Goal: Task Accomplishment & Management: Complete application form

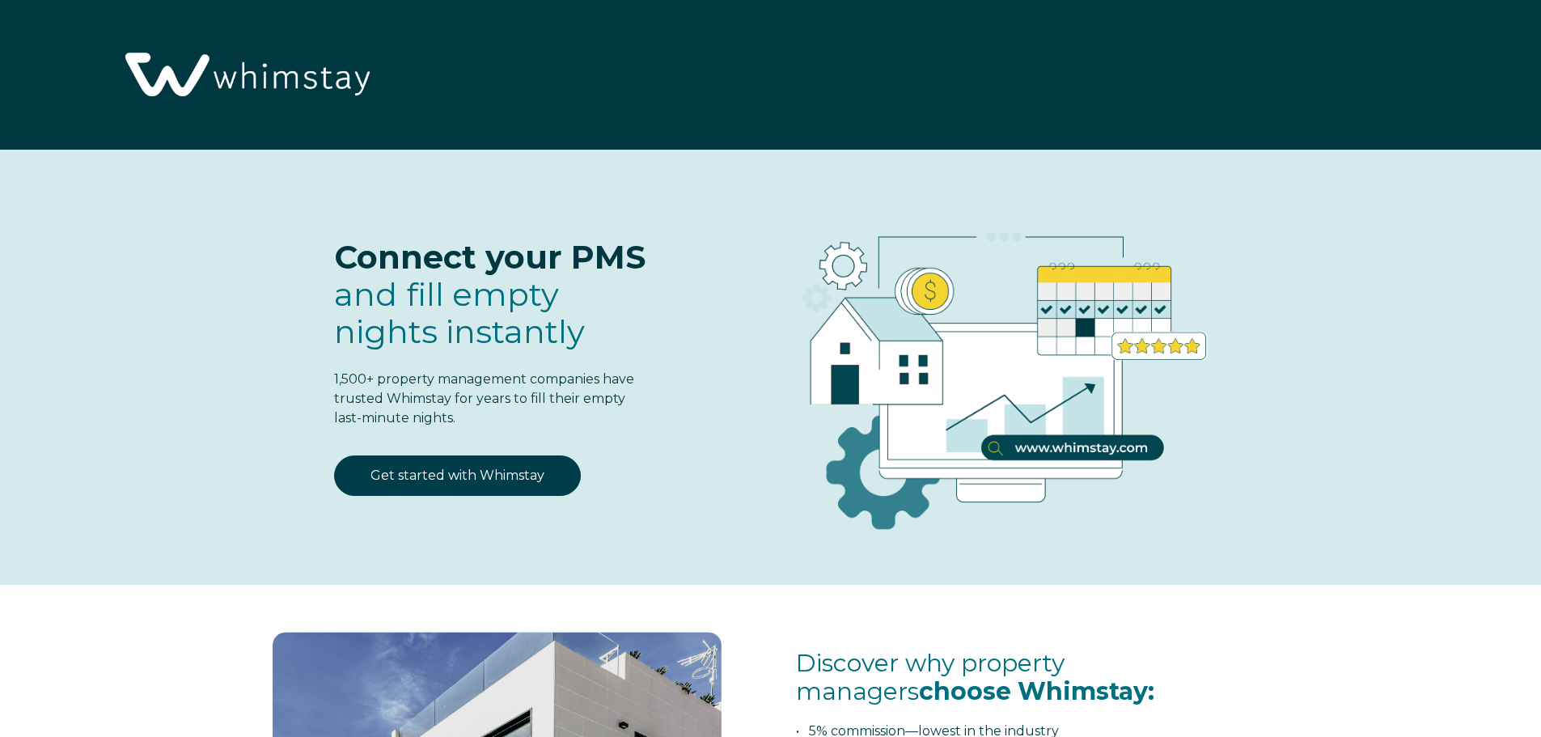
select select "US"
select select "Standard"
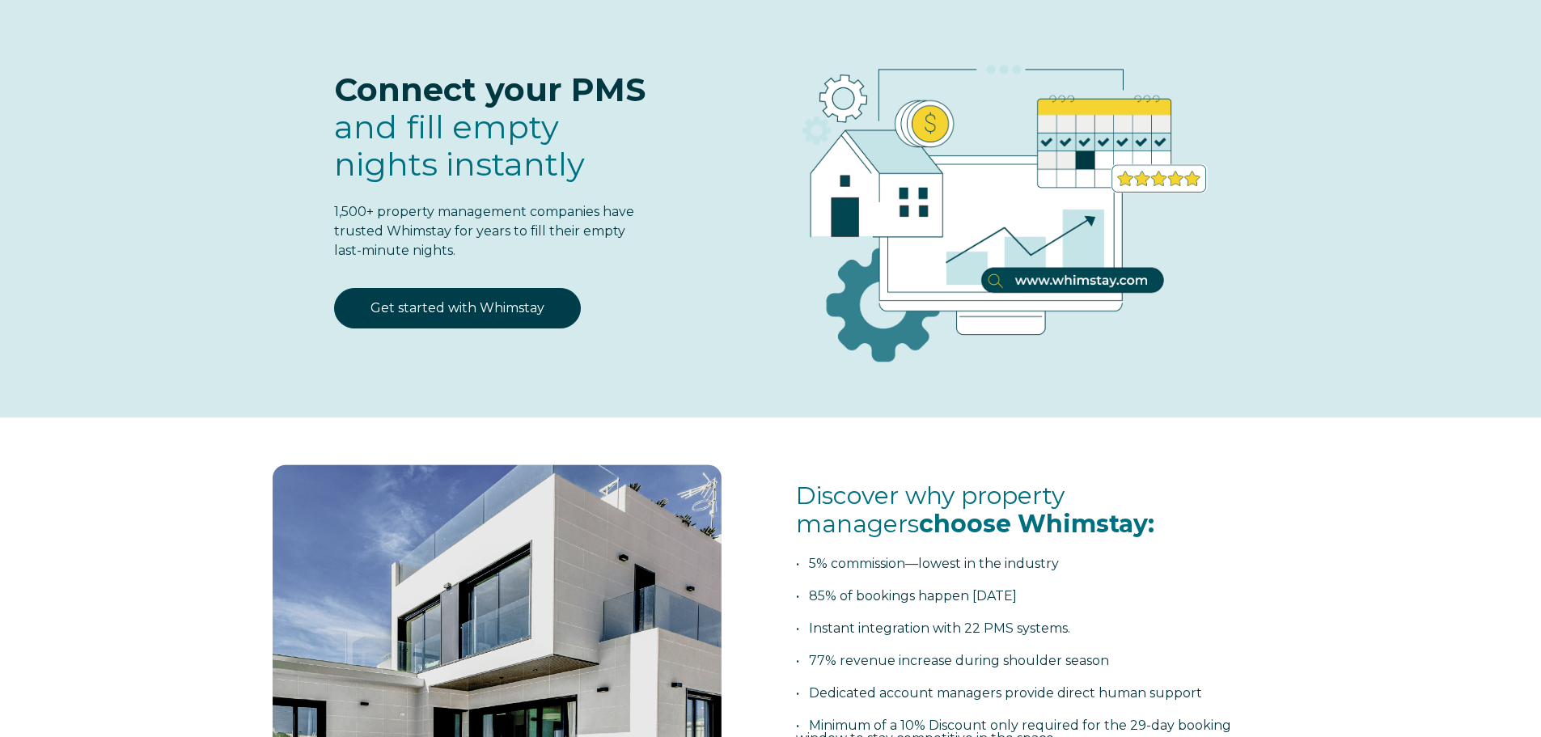
scroll to position [81, 0]
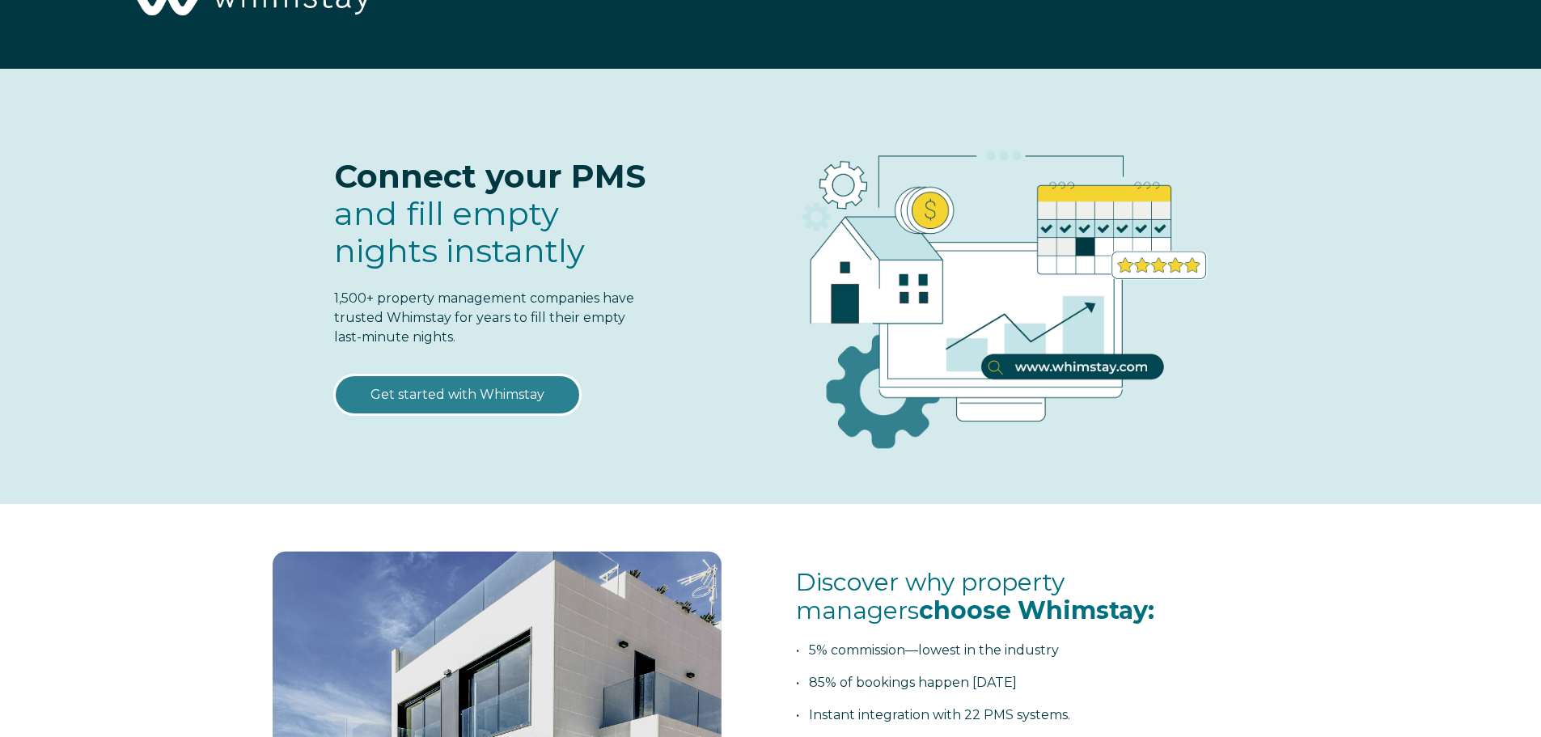
click at [458, 386] on link "Get started with Whimstay" at bounding box center [457, 395] width 247 height 40
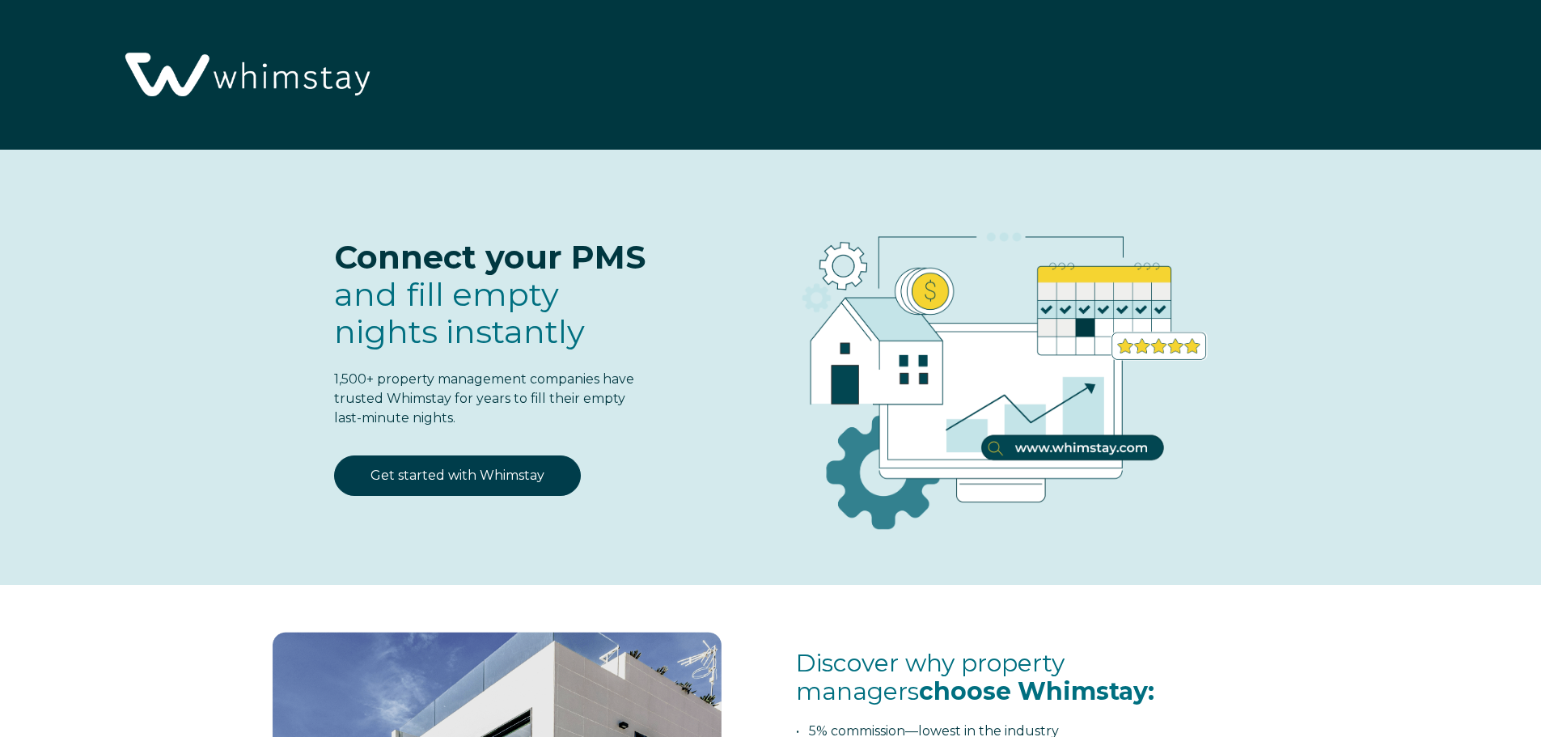
select select "US"
select select "Standard"
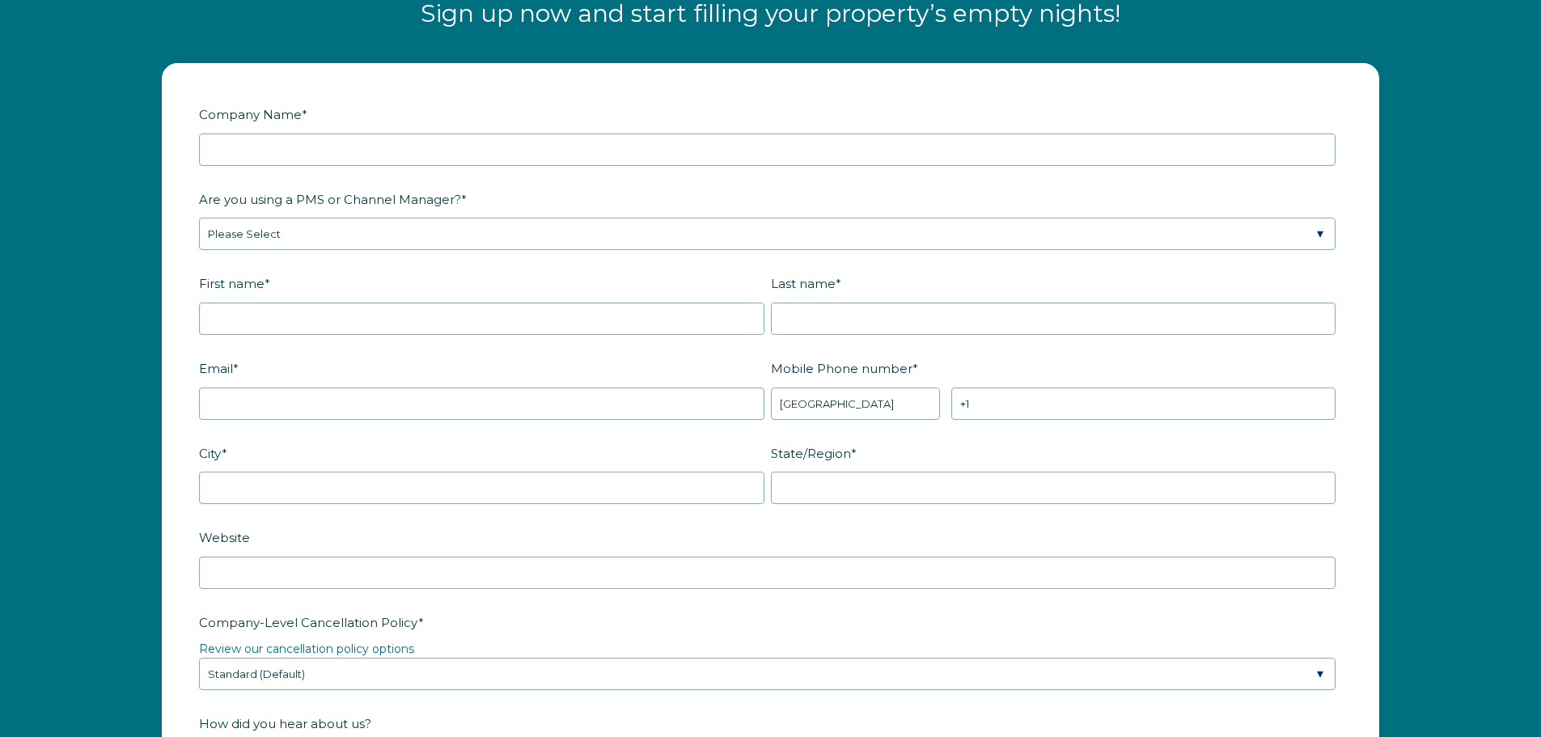
scroll to position [2119, 0]
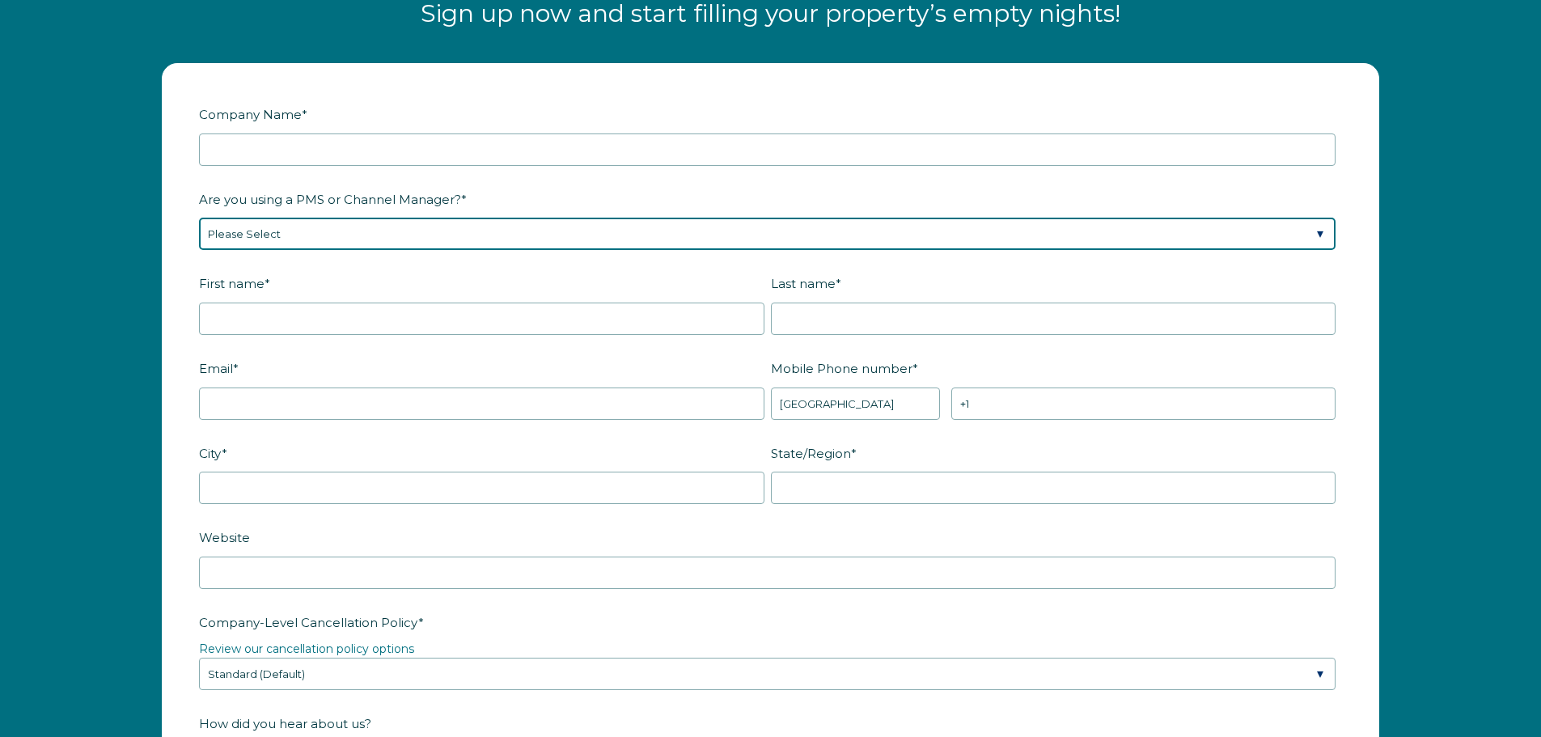
click at [414, 231] on select "Please Select Barefoot BookingPal Boost Brightside CiiRUS Escapia Guesty Hostaw…" at bounding box center [767, 234] width 1137 height 32
select select "OwnerRez"
click at [199, 218] on select "Please Select Barefoot BookingPal Boost Brightside CiiRUS Escapia Guesty Hostaw…" at bounding box center [767, 234] width 1137 height 32
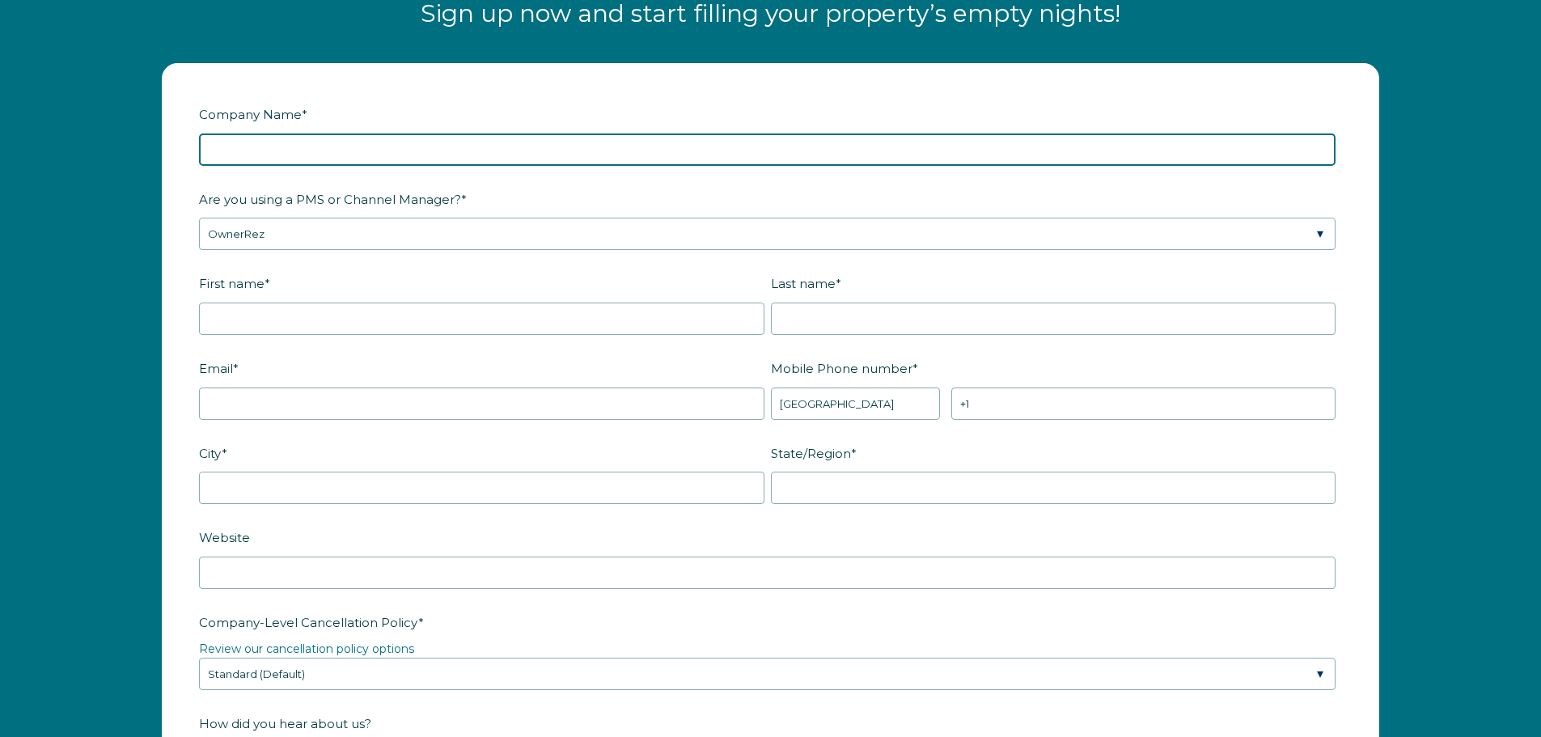
drag, startPoint x: 214, startPoint y: 150, endPoint x: 228, endPoint y: 155, distance: 15.1
click at [214, 150] on input "Company Name *" at bounding box center [767, 149] width 1137 height 32
type input "Fox Cities Corporate Housing"
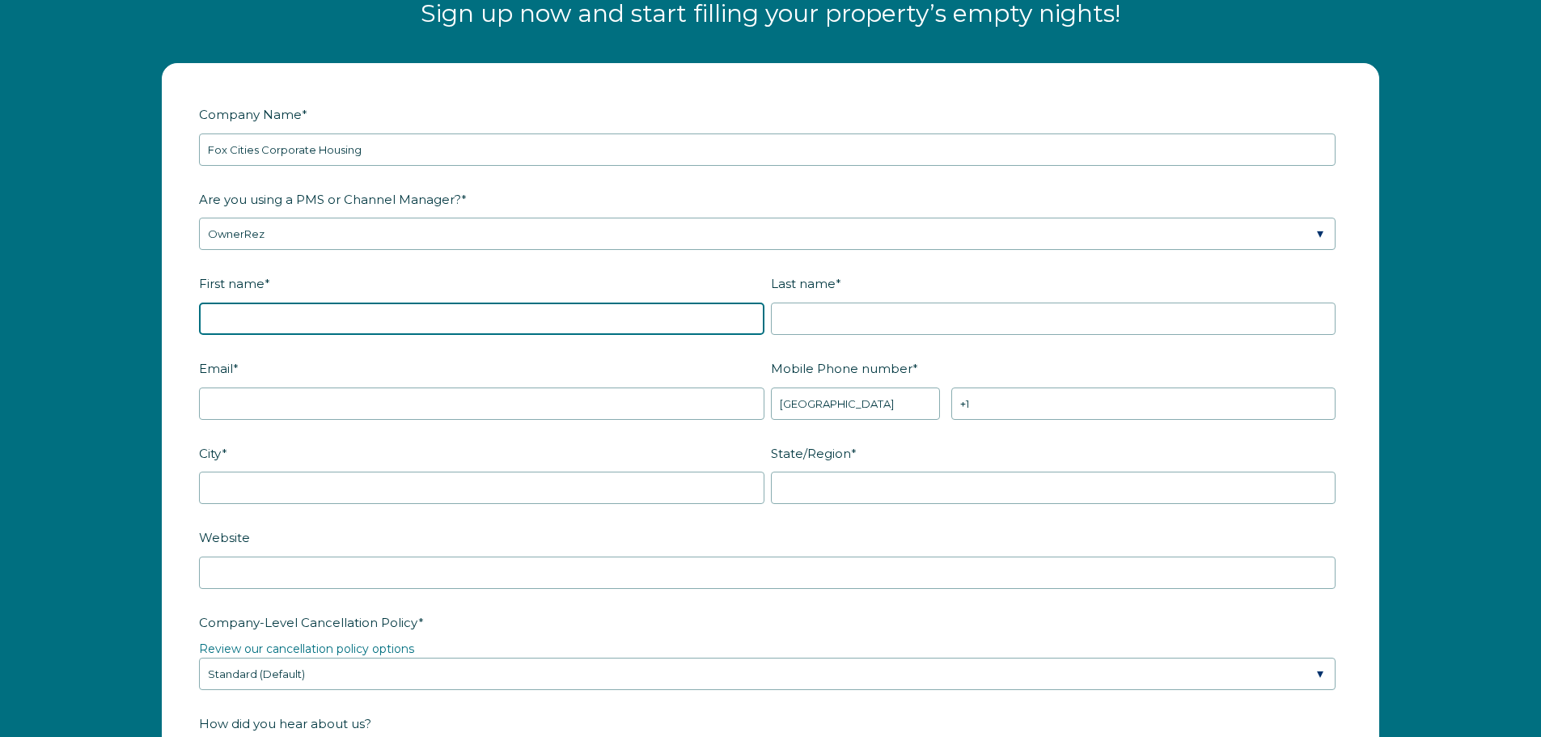
click at [261, 316] on input "First name *" at bounding box center [481, 319] width 565 height 32
type input "[PERSON_NAME]"
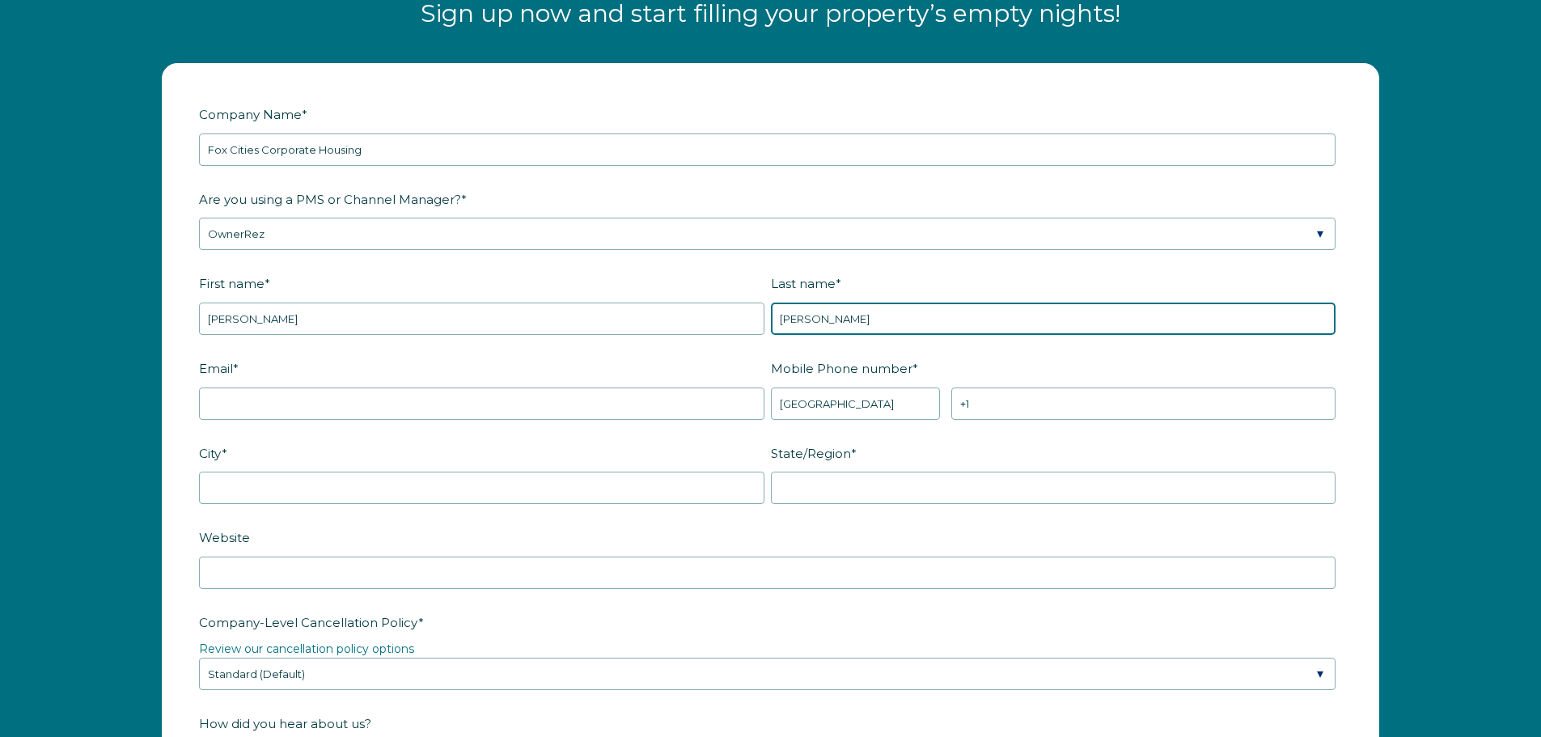
type input "[PERSON_NAME]"
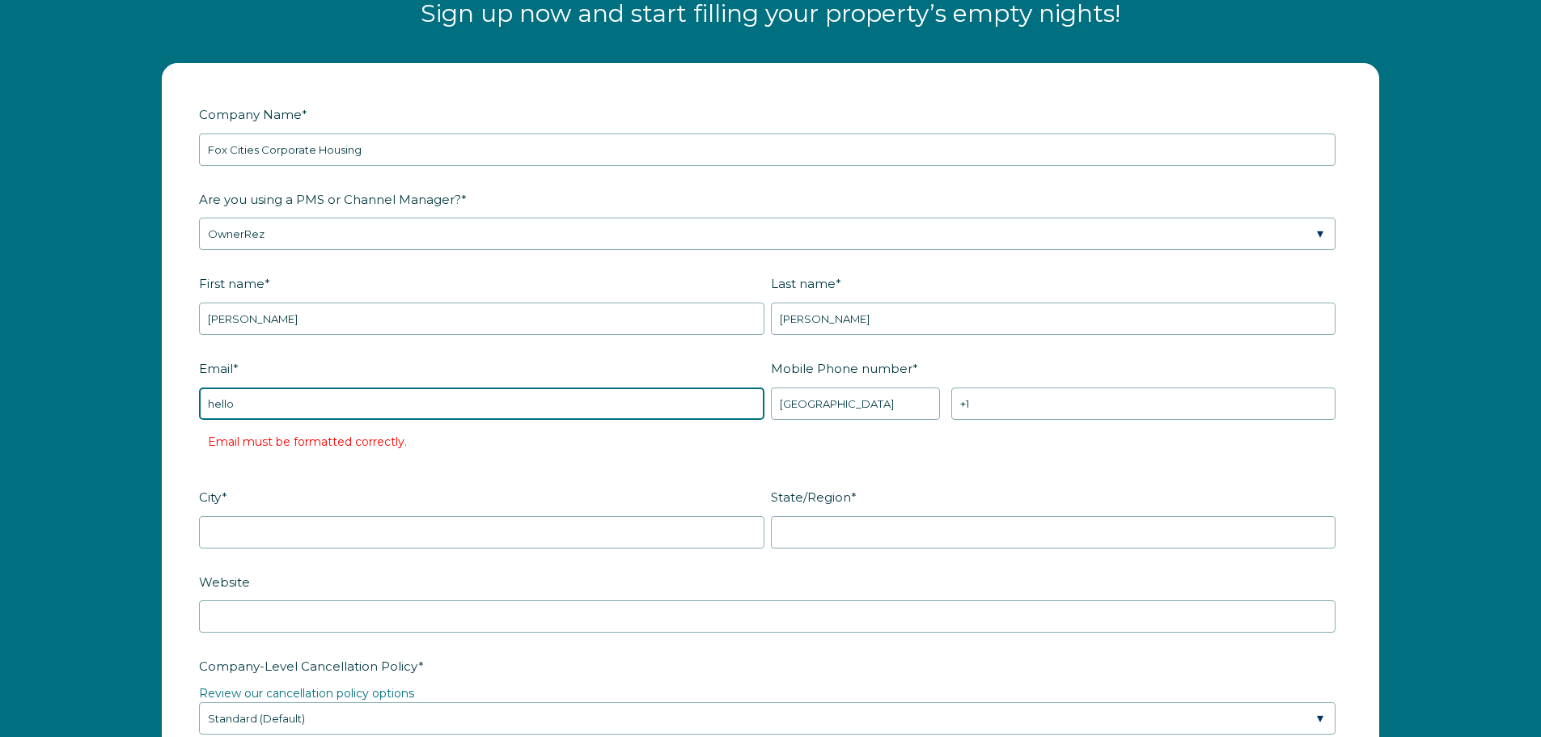
type input "[EMAIL_ADDRESS][DOMAIN_NAME]"
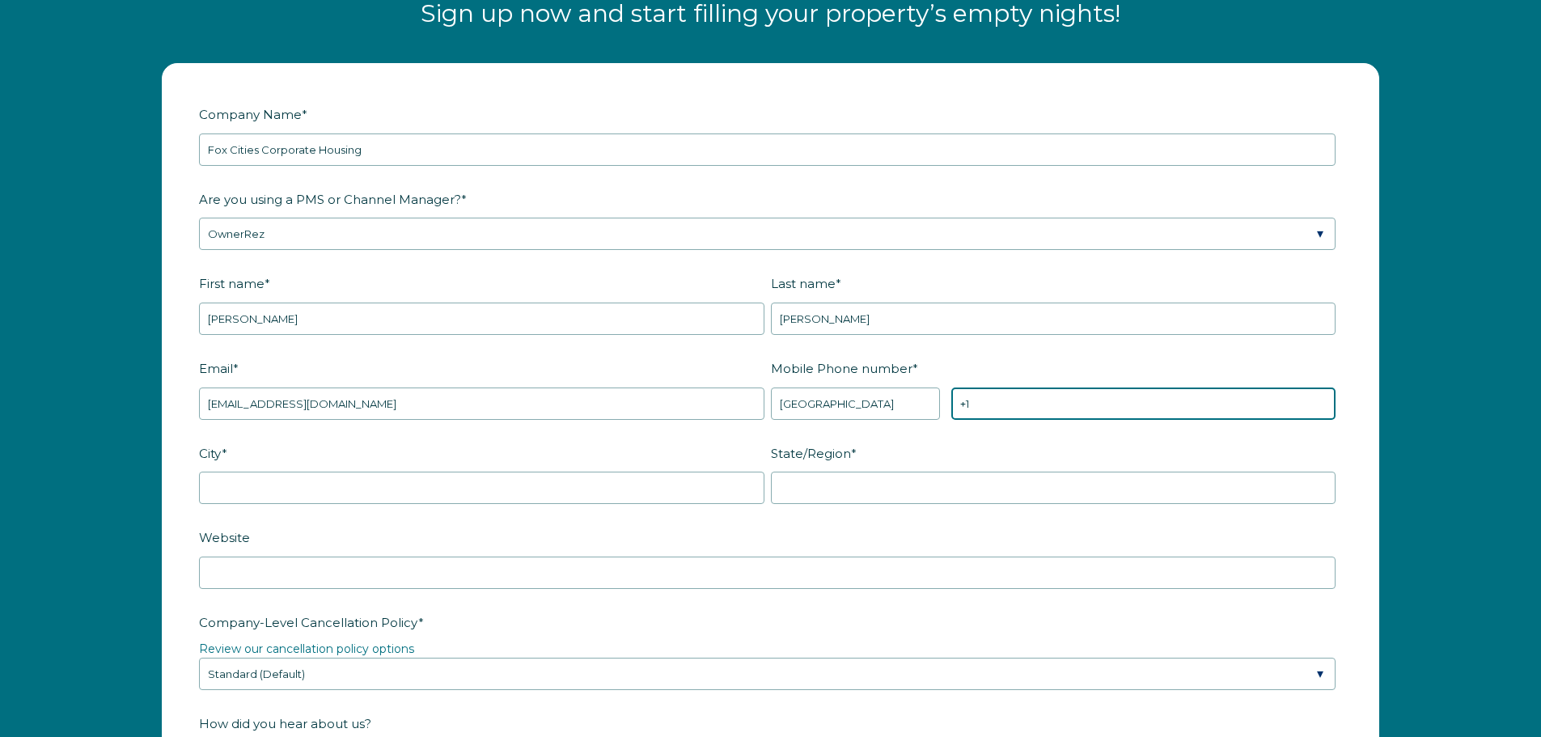
click at [1031, 408] on input "+1" at bounding box center [1143, 403] width 384 height 32
type input "[PHONE_NUMBER]"
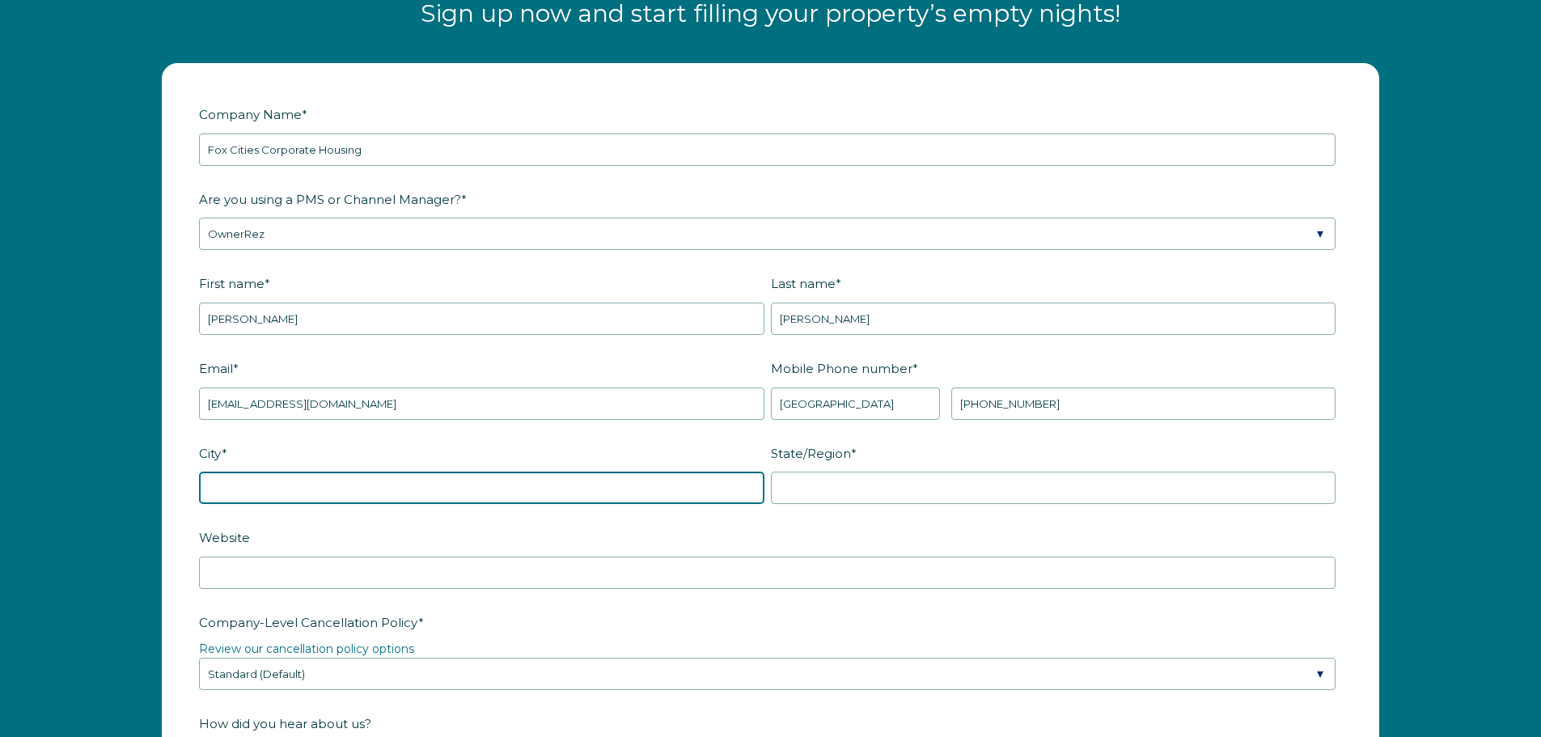
click at [303, 492] on input "City *" at bounding box center [481, 488] width 565 height 32
type input "Appleton"
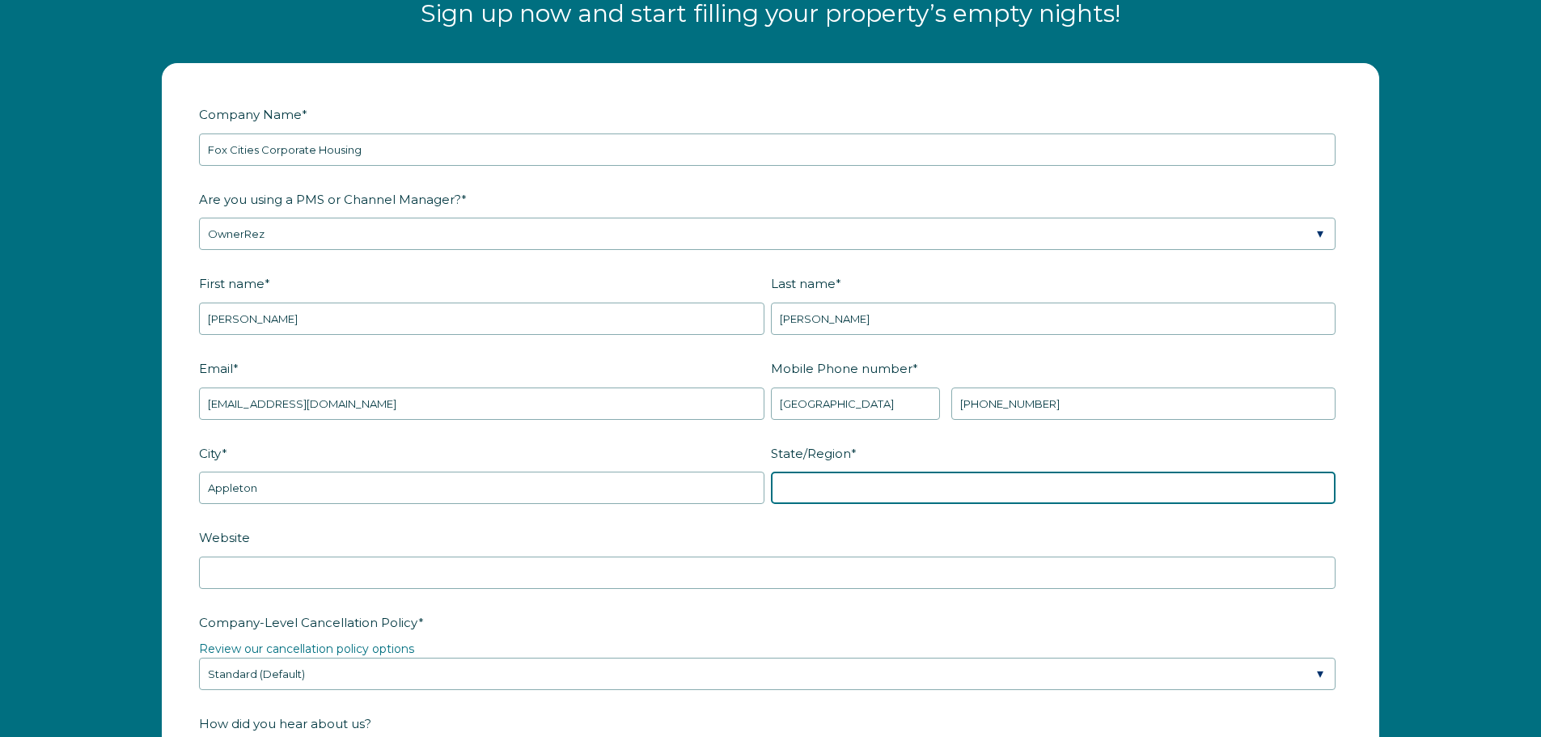
type input "WI"
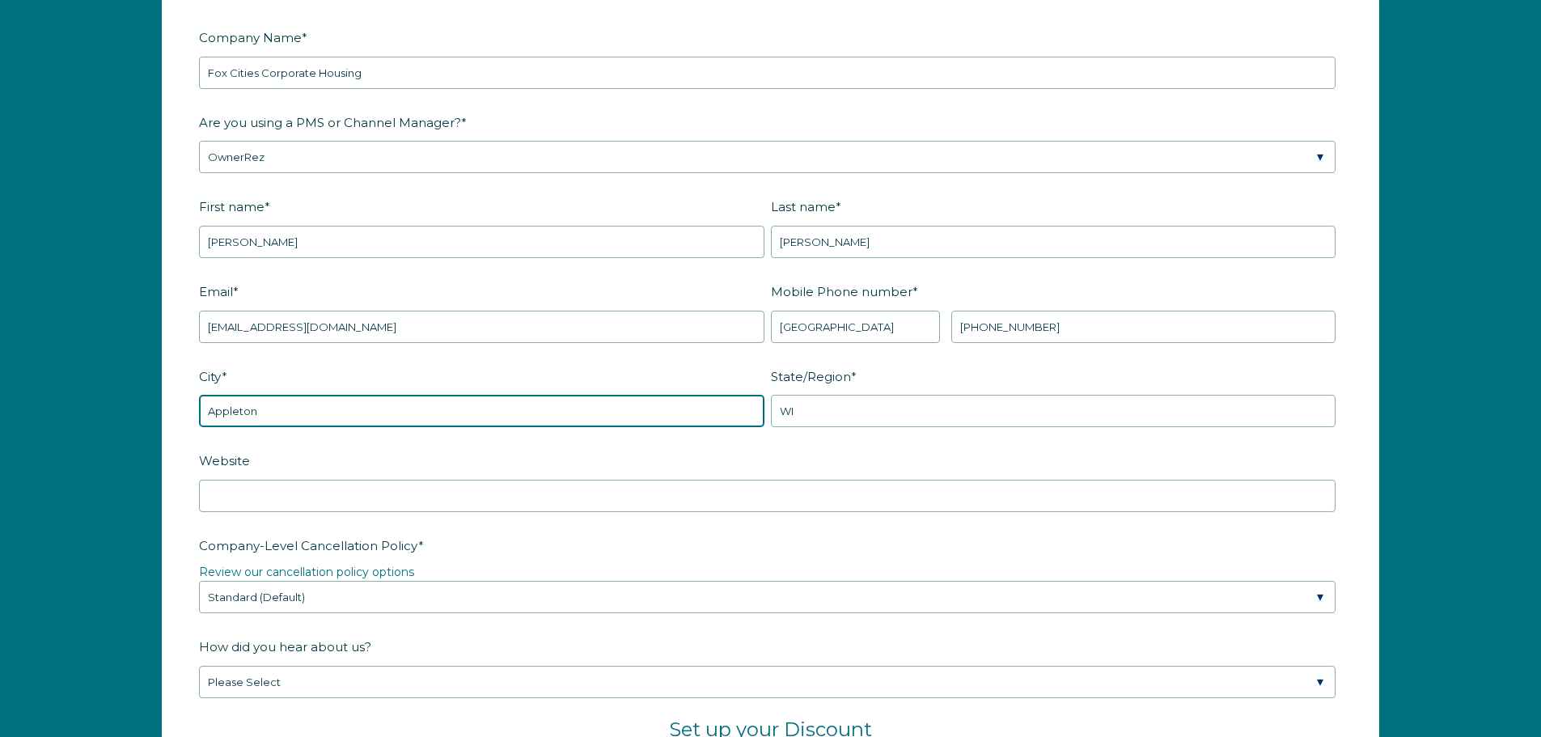
scroll to position [2280, 0]
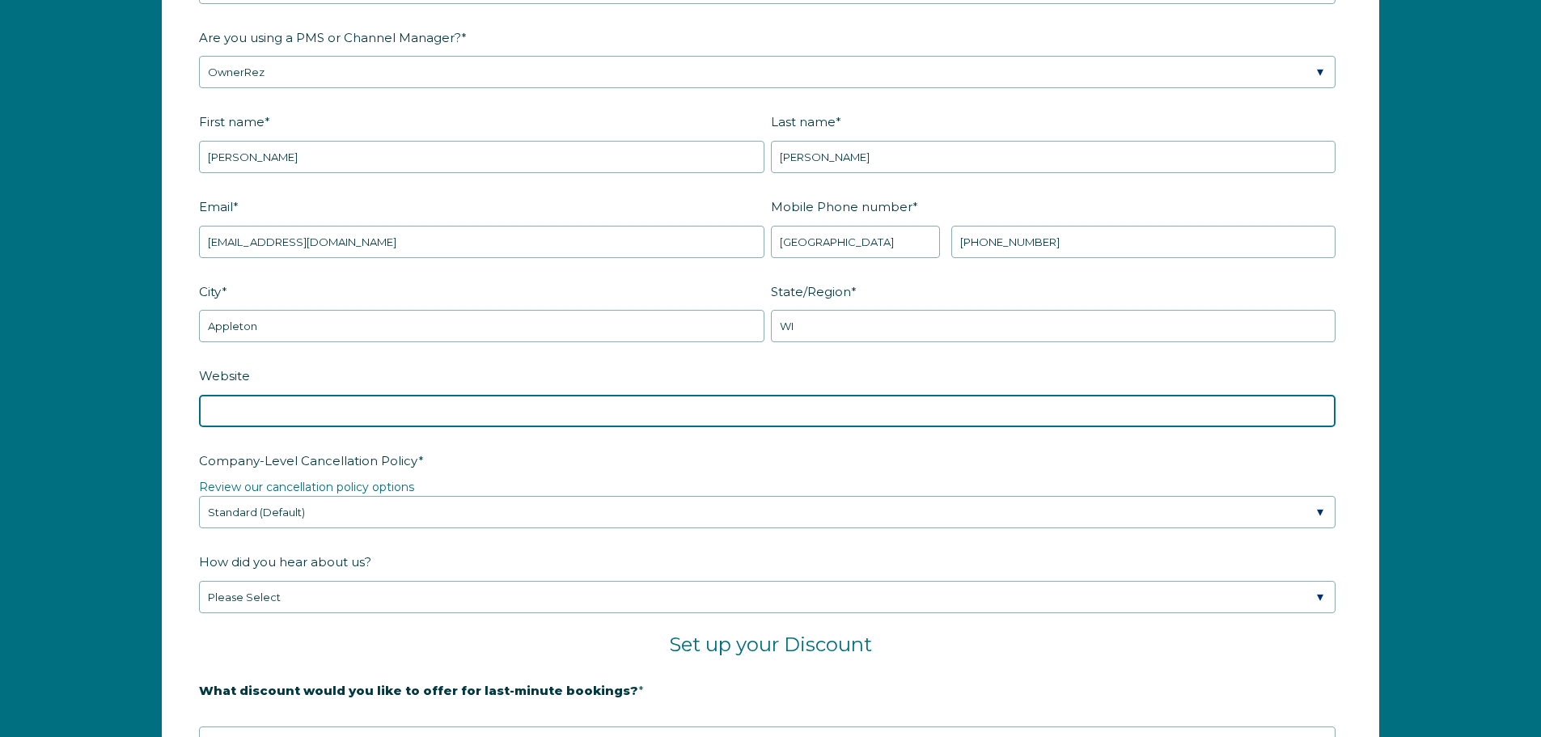
click at [259, 419] on input "Website" at bounding box center [767, 411] width 1137 height 32
type input "[DOMAIN_NAME]"
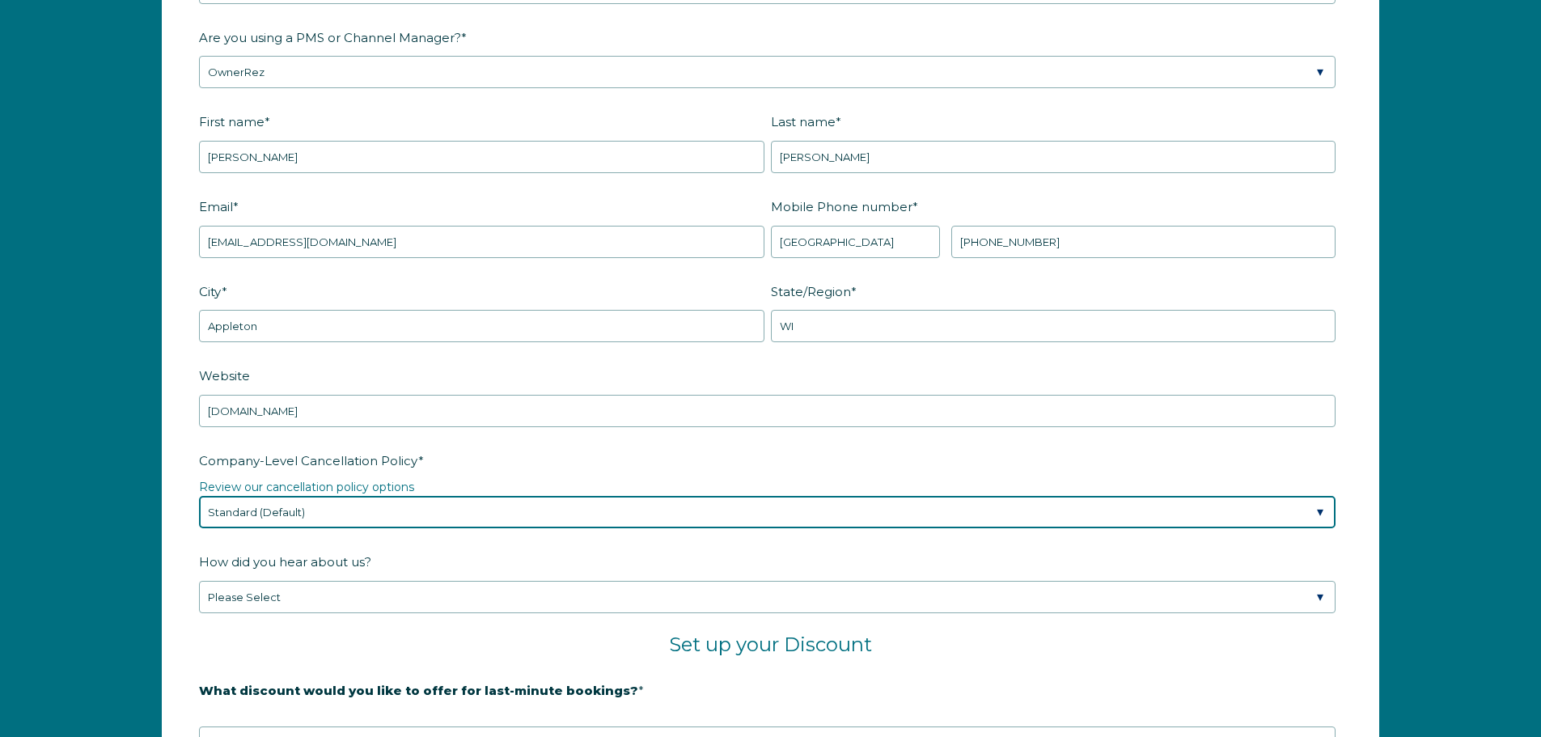
click at [332, 515] on select "Please Select Partial Standard (Default) Moderate Strict" at bounding box center [767, 512] width 1137 height 32
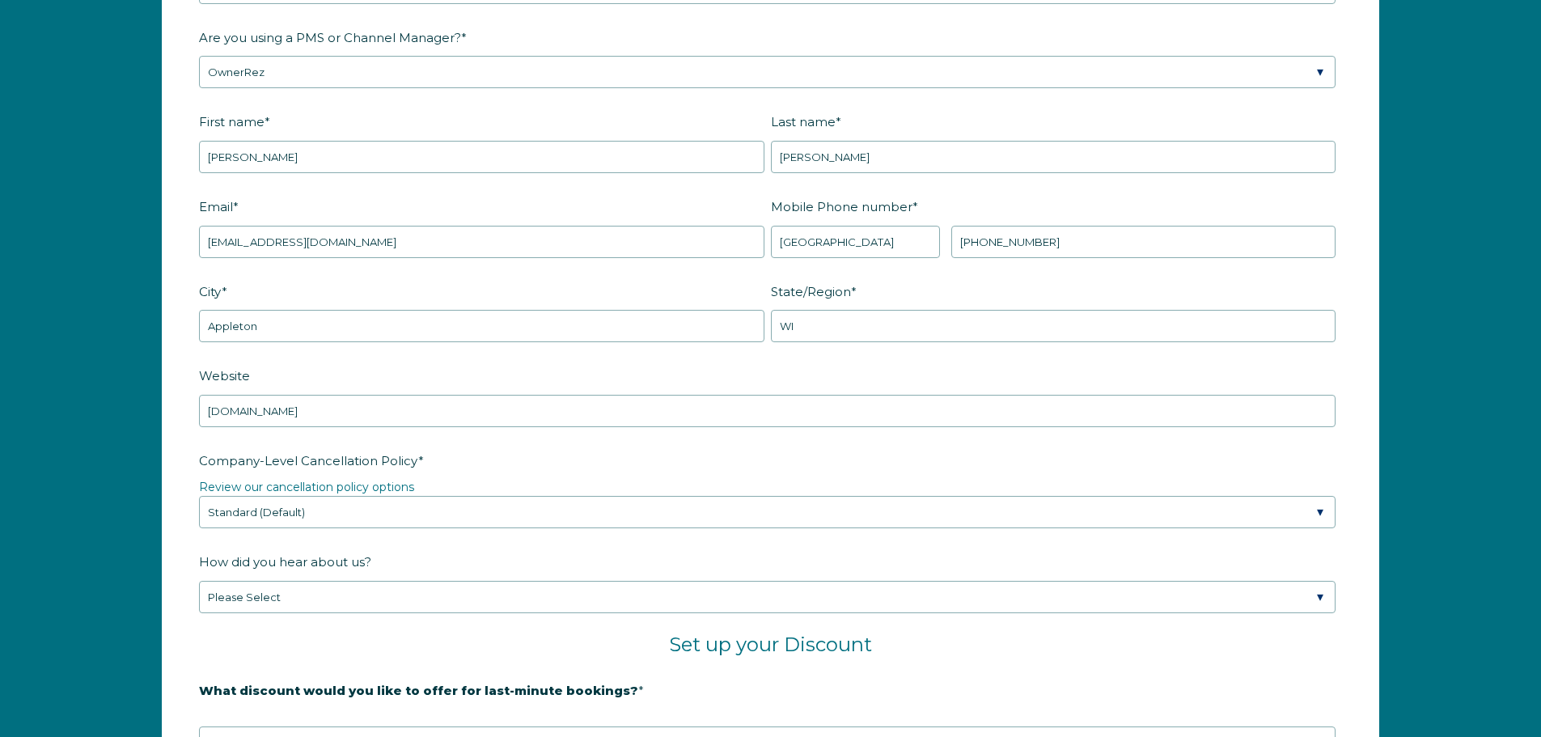
click at [565, 459] on label "Company-Level Cancellation Policy *" at bounding box center [770, 461] width 1143 height 28
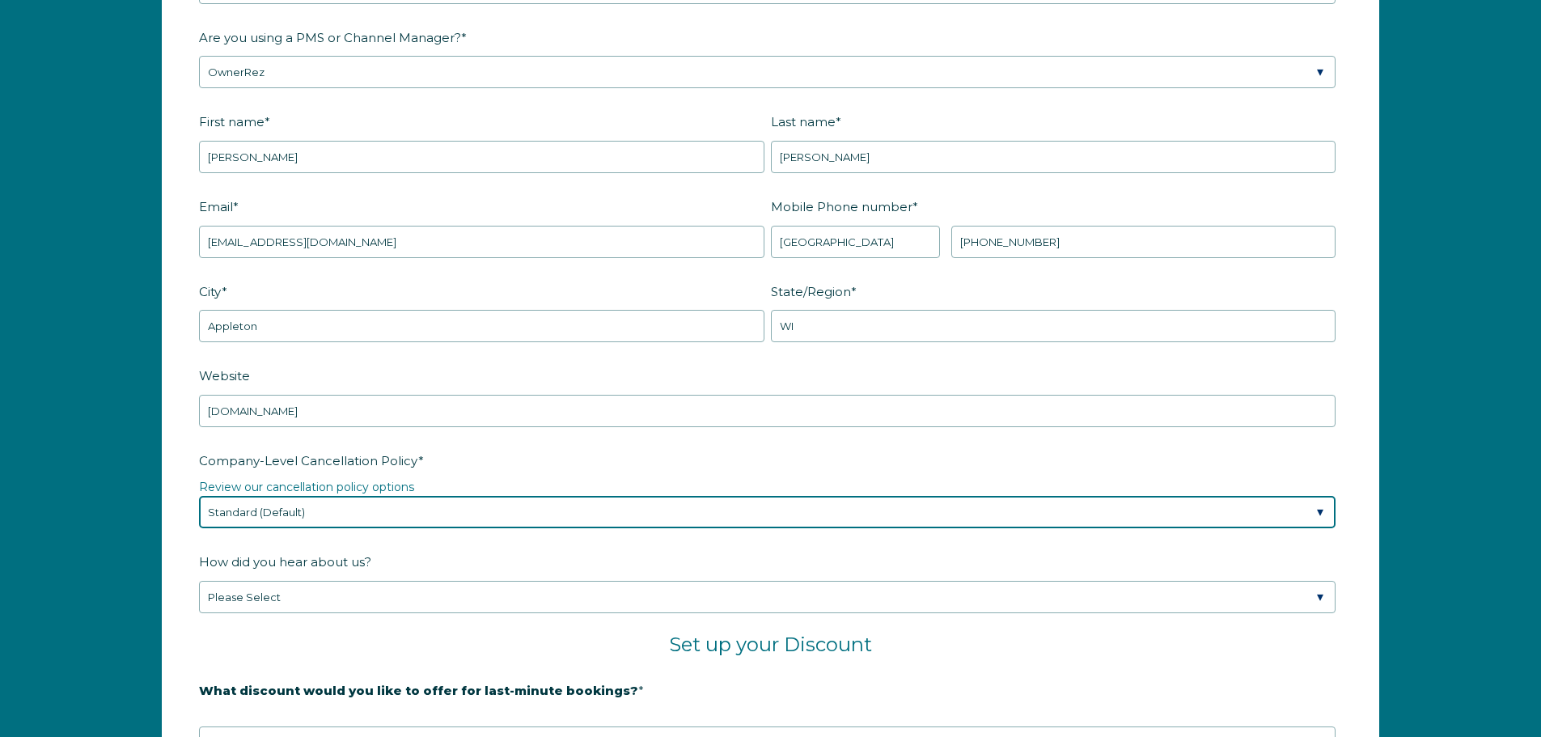
click at [565, 496] on select "Please Select Partial Standard (Default) Moderate Strict" at bounding box center [767, 512] width 1137 height 32
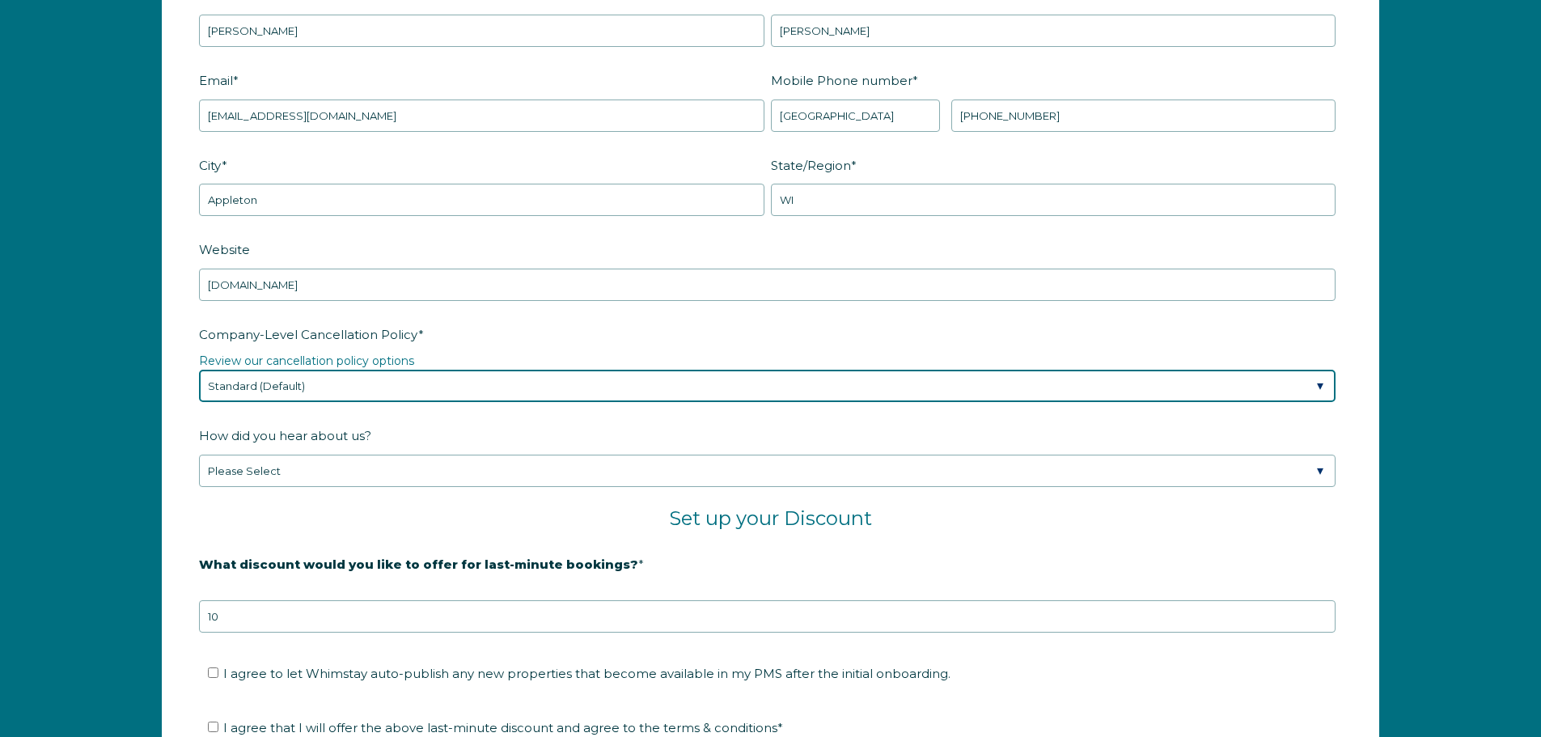
scroll to position [2442, 0]
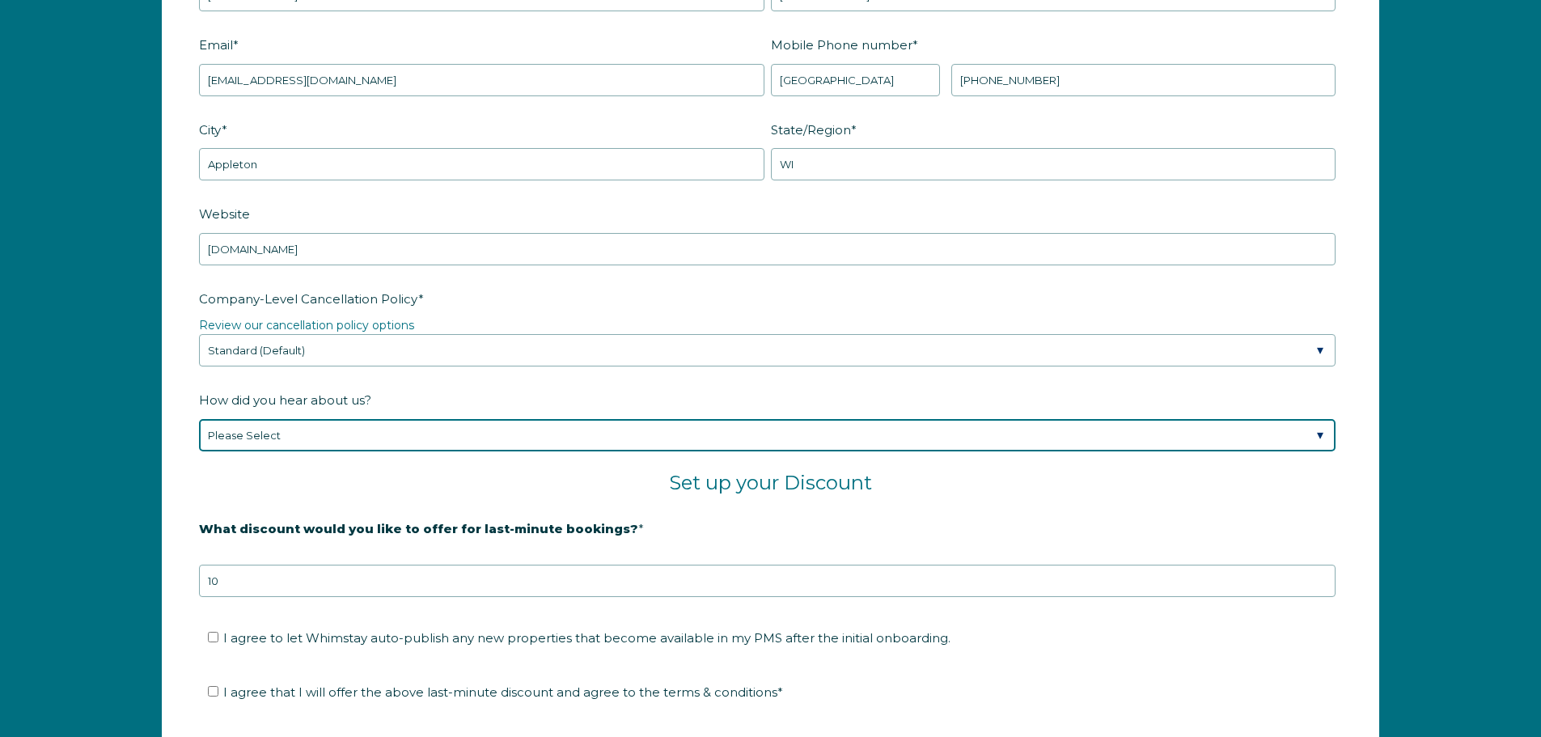
click at [381, 421] on select "Please Select Found Whimstay through a Google search Spoke to a Whimstay salesp…" at bounding box center [767, 435] width 1137 height 32
select select "Marketing Email"
click at [199, 419] on select "Please Select Found Whimstay through a Google search Spoke to a Whimstay salesp…" at bounding box center [767, 435] width 1137 height 32
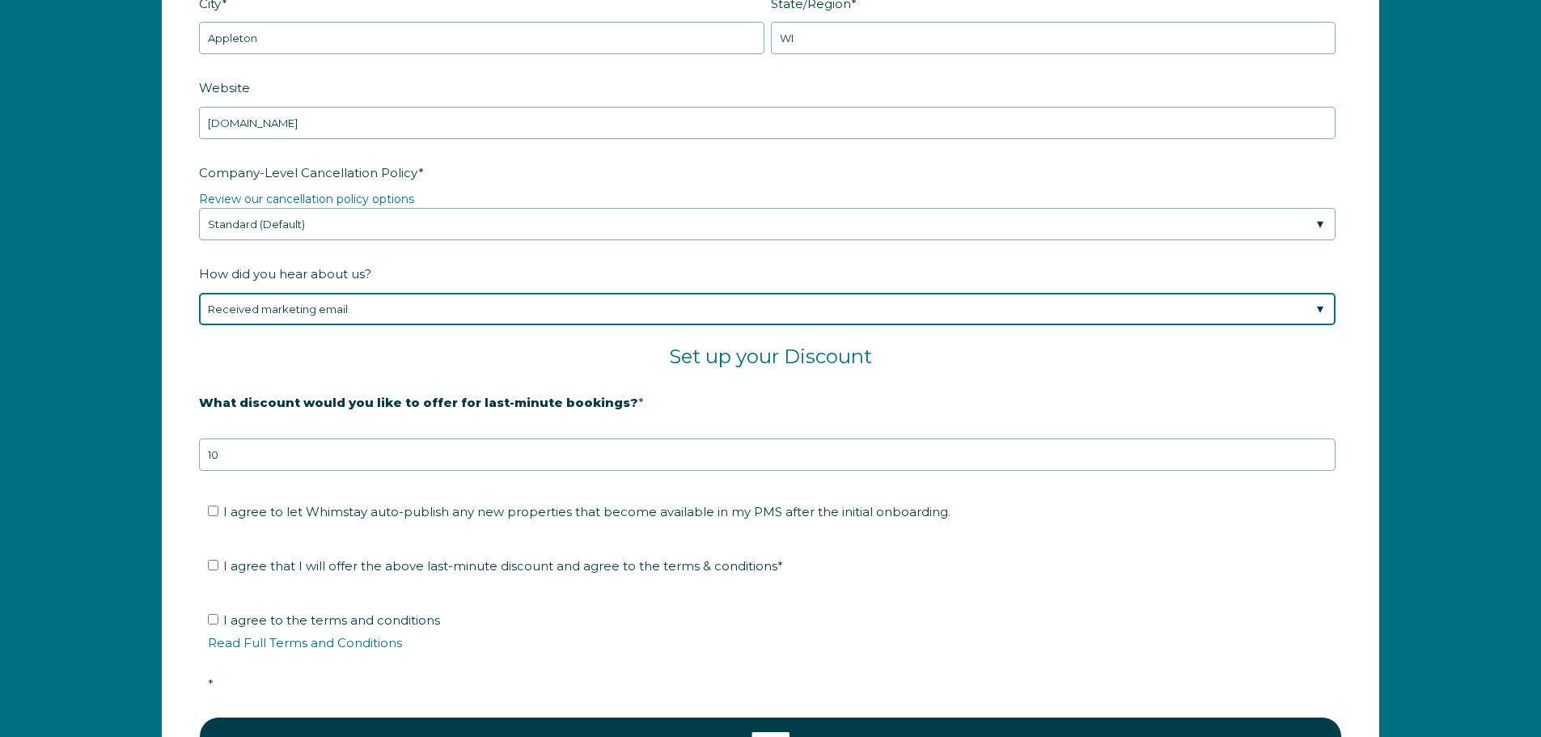
scroll to position [2604, 0]
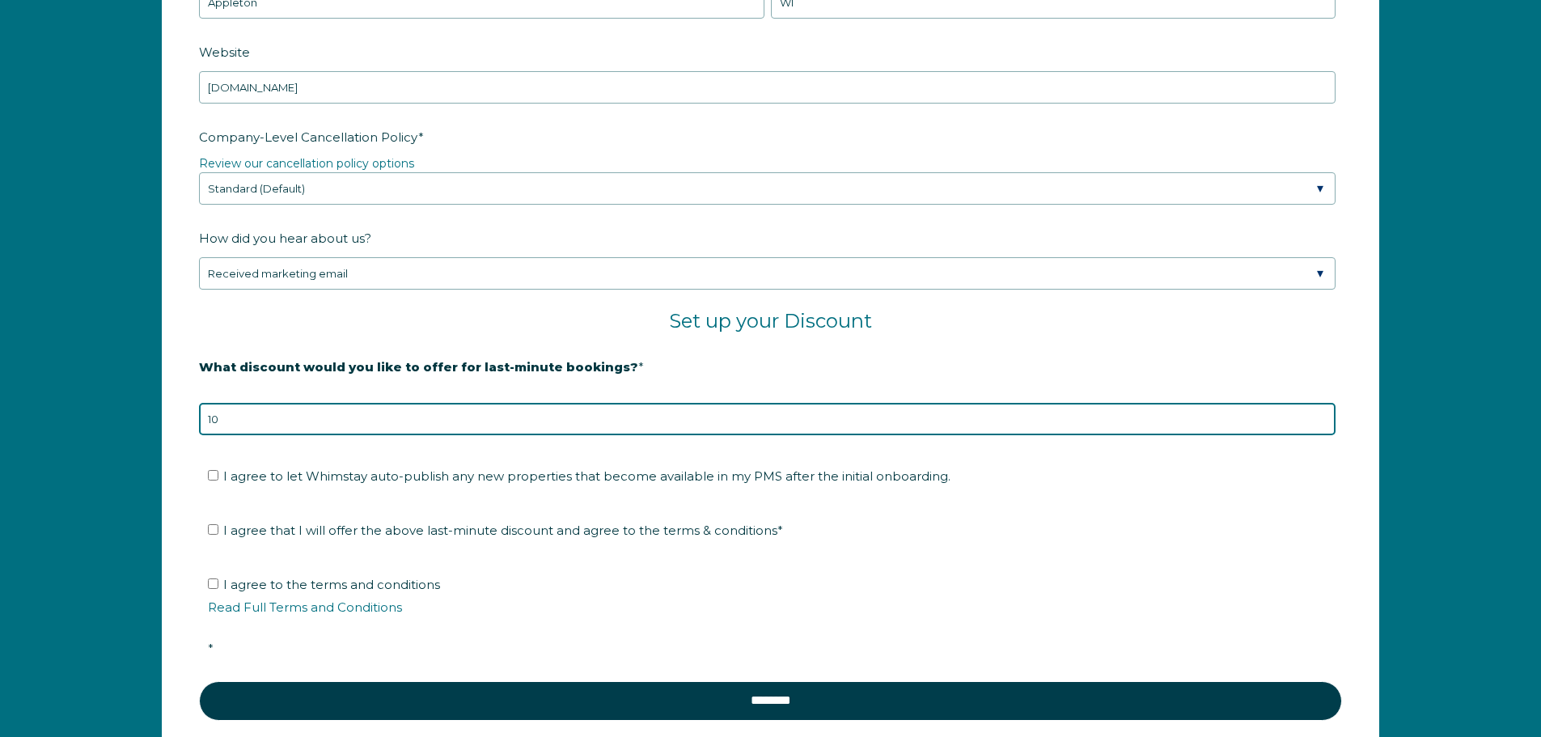
click at [237, 422] on input "10" at bounding box center [767, 419] width 1137 height 32
drag, startPoint x: 239, startPoint y: 422, endPoint x: 196, endPoint y: 421, distance: 42.9
click at [196, 421] on form "Company Name * Fox Cities Corporate Housing Are you using a PMS or Channel Mana…" at bounding box center [771, 177] width 1216 height 1197
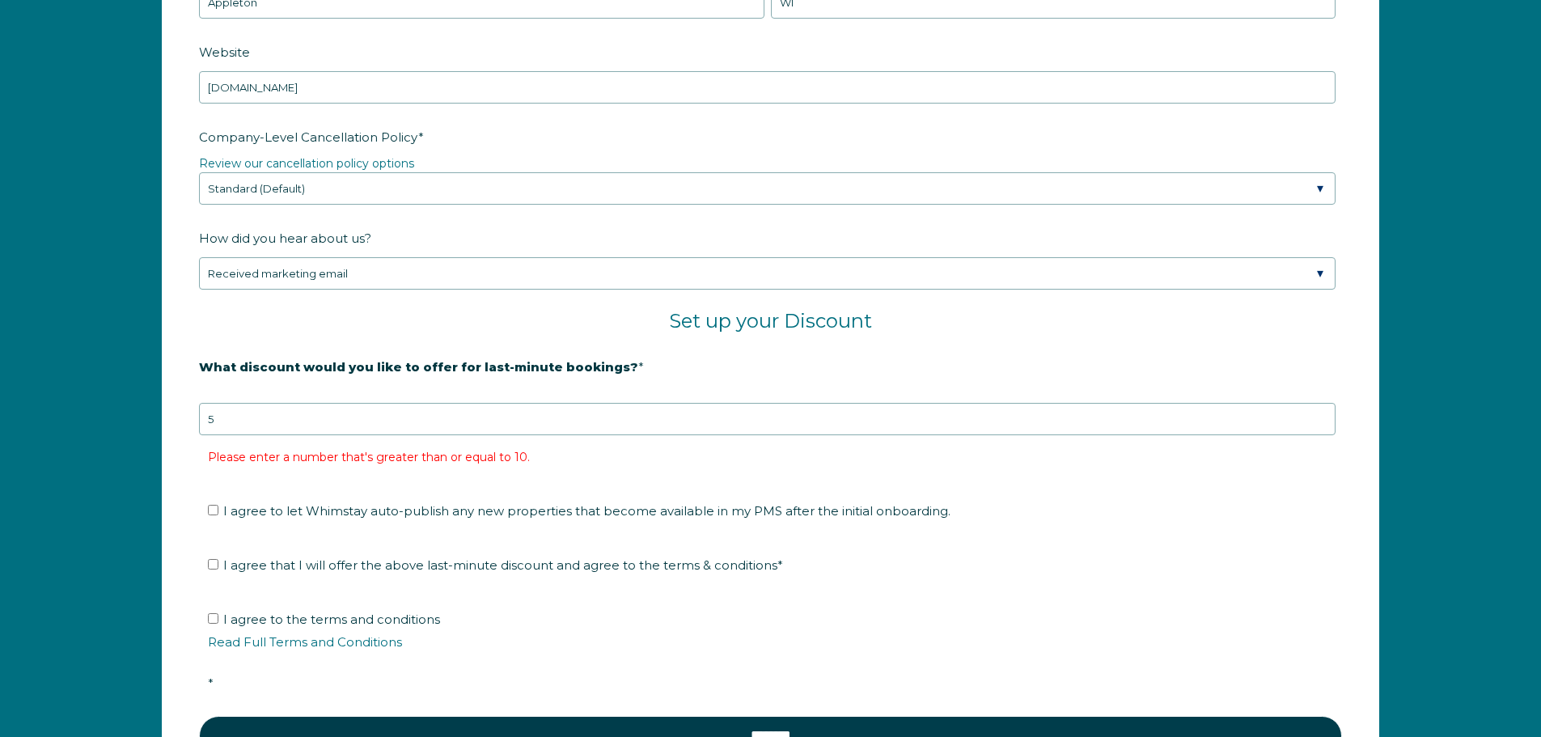
click at [182, 466] on form "Company Name * Fox Cities Corporate Housing Are you using a PMS or Channel Mana…" at bounding box center [771, 195] width 1216 height 1233
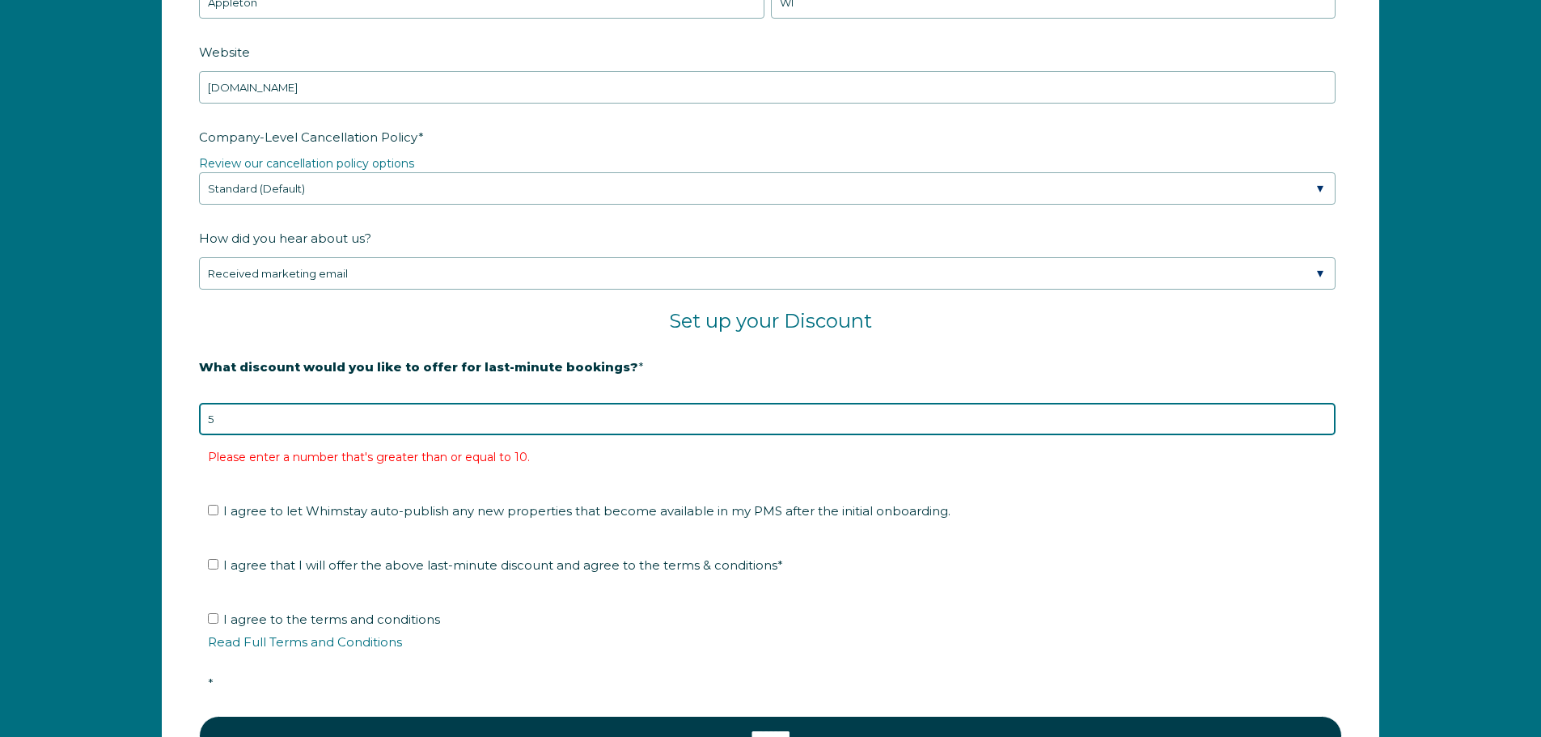
drag, startPoint x: 254, startPoint y: 411, endPoint x: 126, endPoint y: 417, distance: 127.9
click at [126, 413] on div "Company Name * Fox Cities Corporate Housing Are you using a PMS or Channel Mana…" at bounding box center [770, 203] width 1541 height 1283
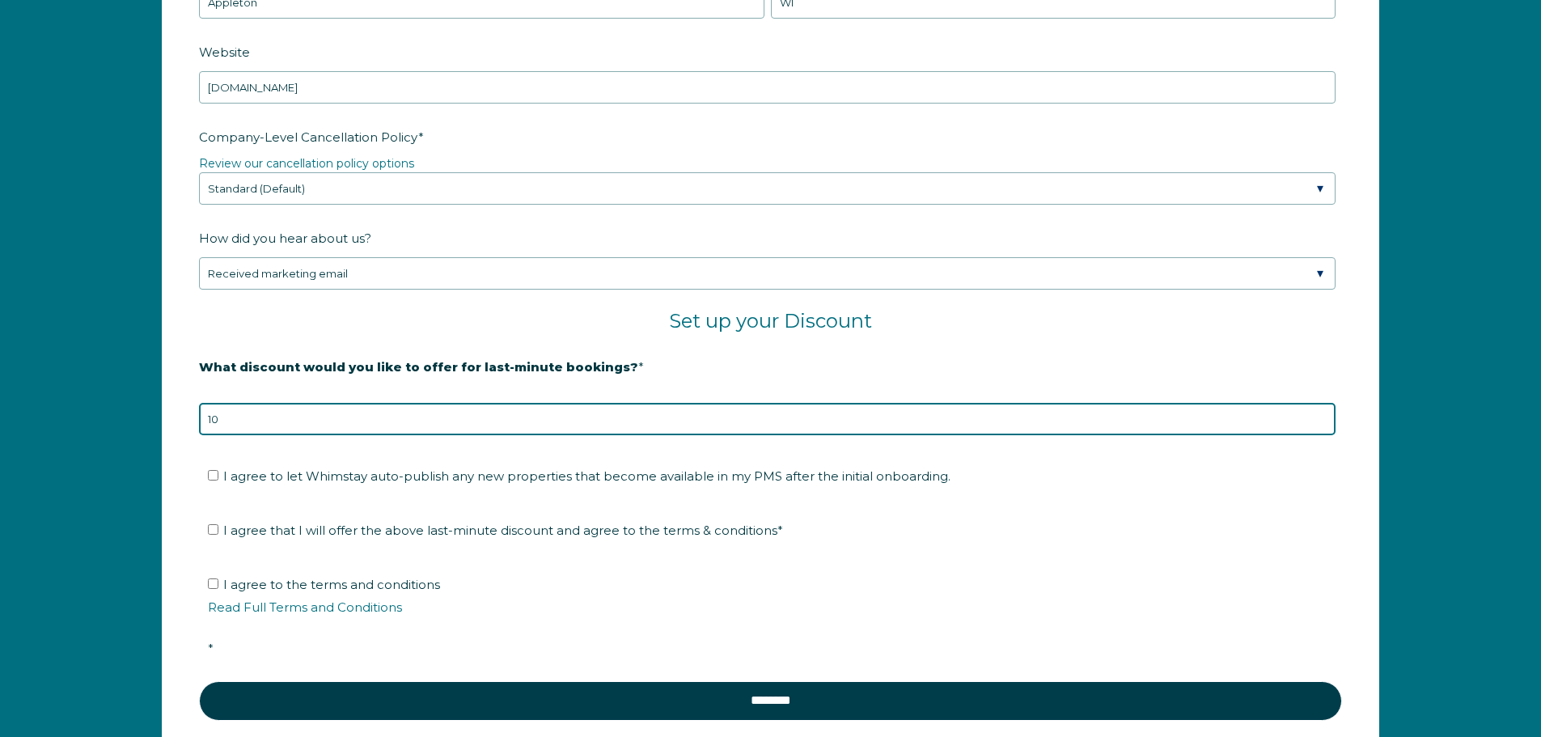
type input "10"
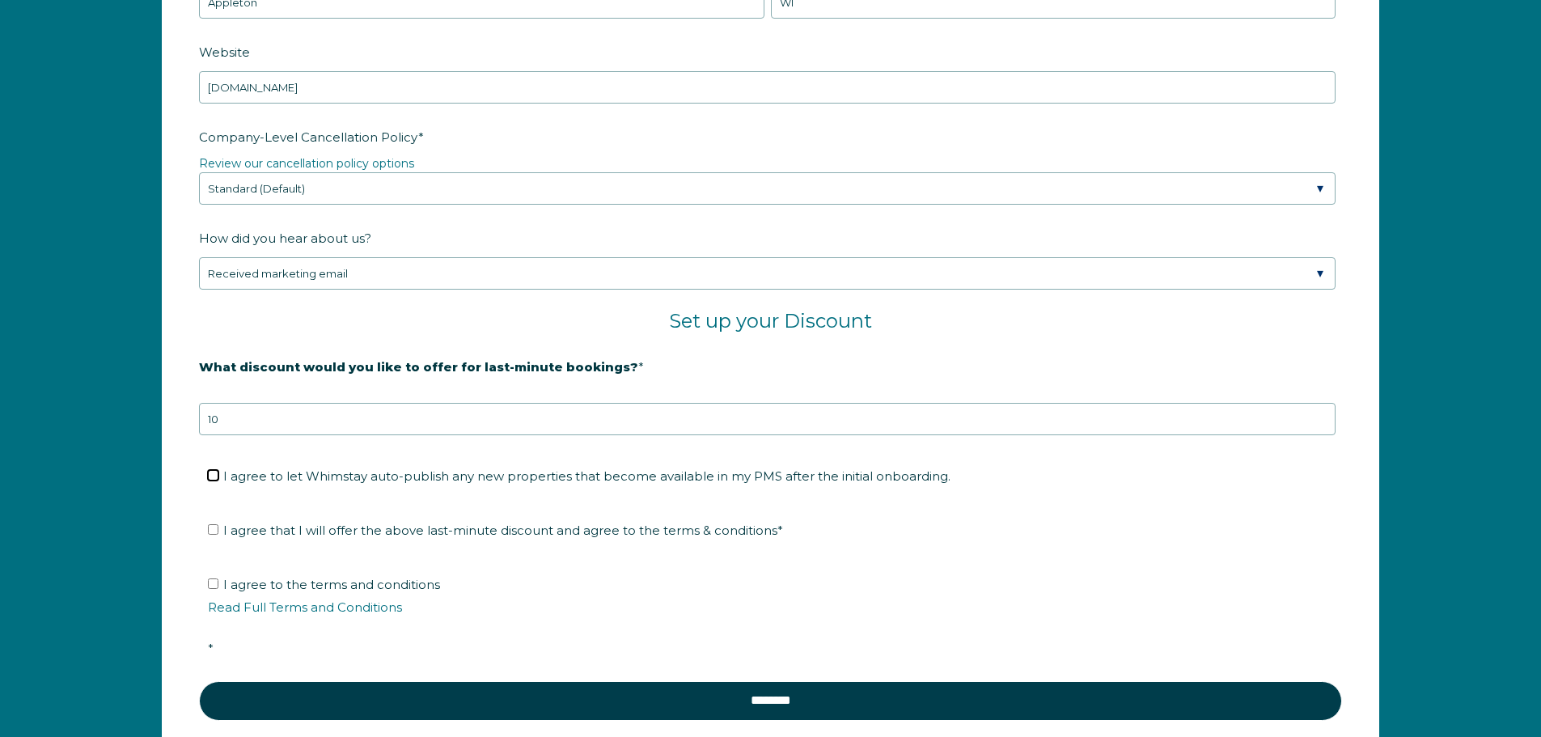
click at [209, 471] on input "I agree to let Whimstay auto-publish any new properties that become available i…" at bounding box center [213, 475] width 11 height 11
checkbox input "true"
click at [217, 527] on input "I agree that I will offer the above last-minute discount and agree to the terms…" at bounding box center [213, 529] width 11 height 11
checkbox input "true"
click at [214, 584] on input "I agree to the terms and conditions Read Full Terms and Conditions *" at bounding box center [213, 583] width 11 height 11
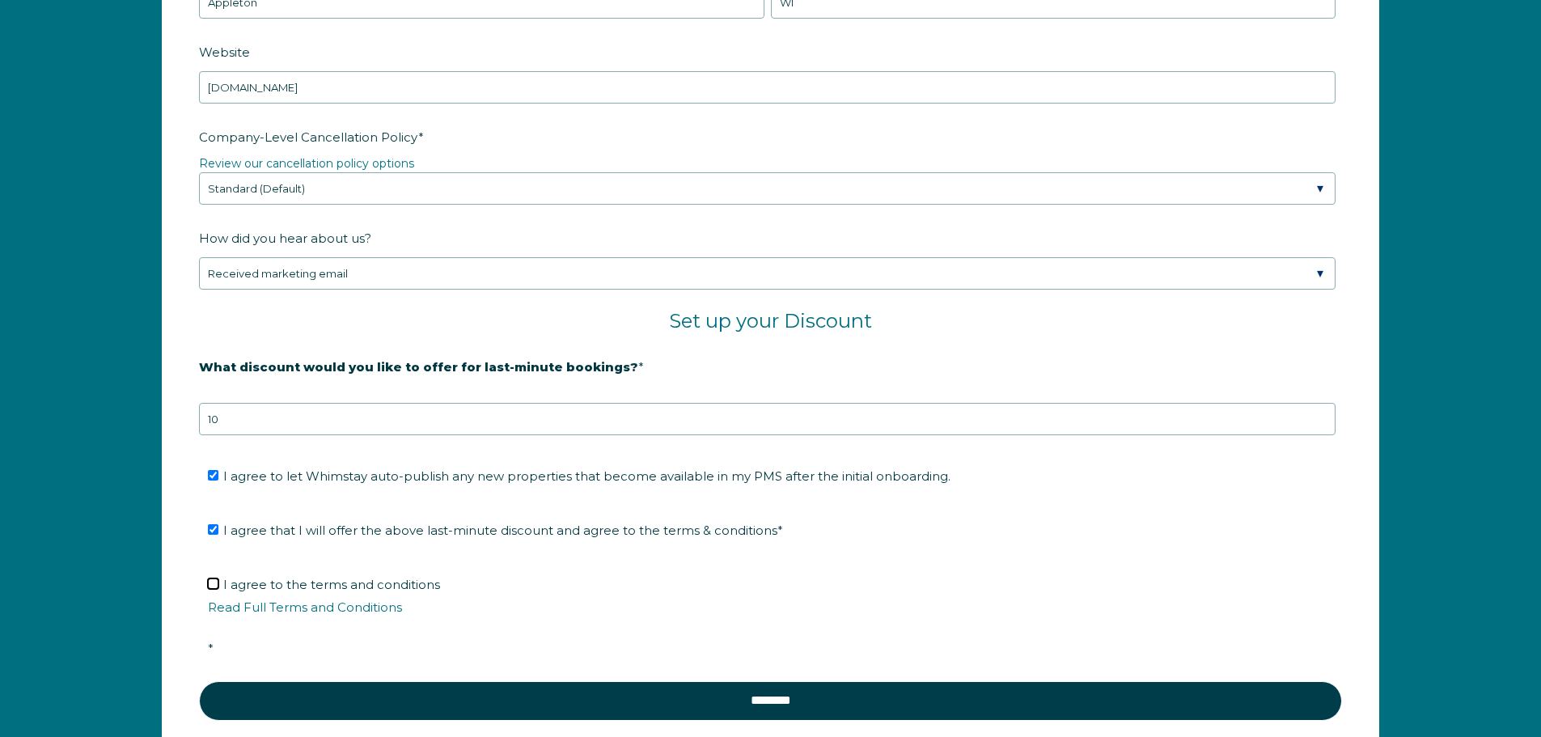
checkbox input "true"
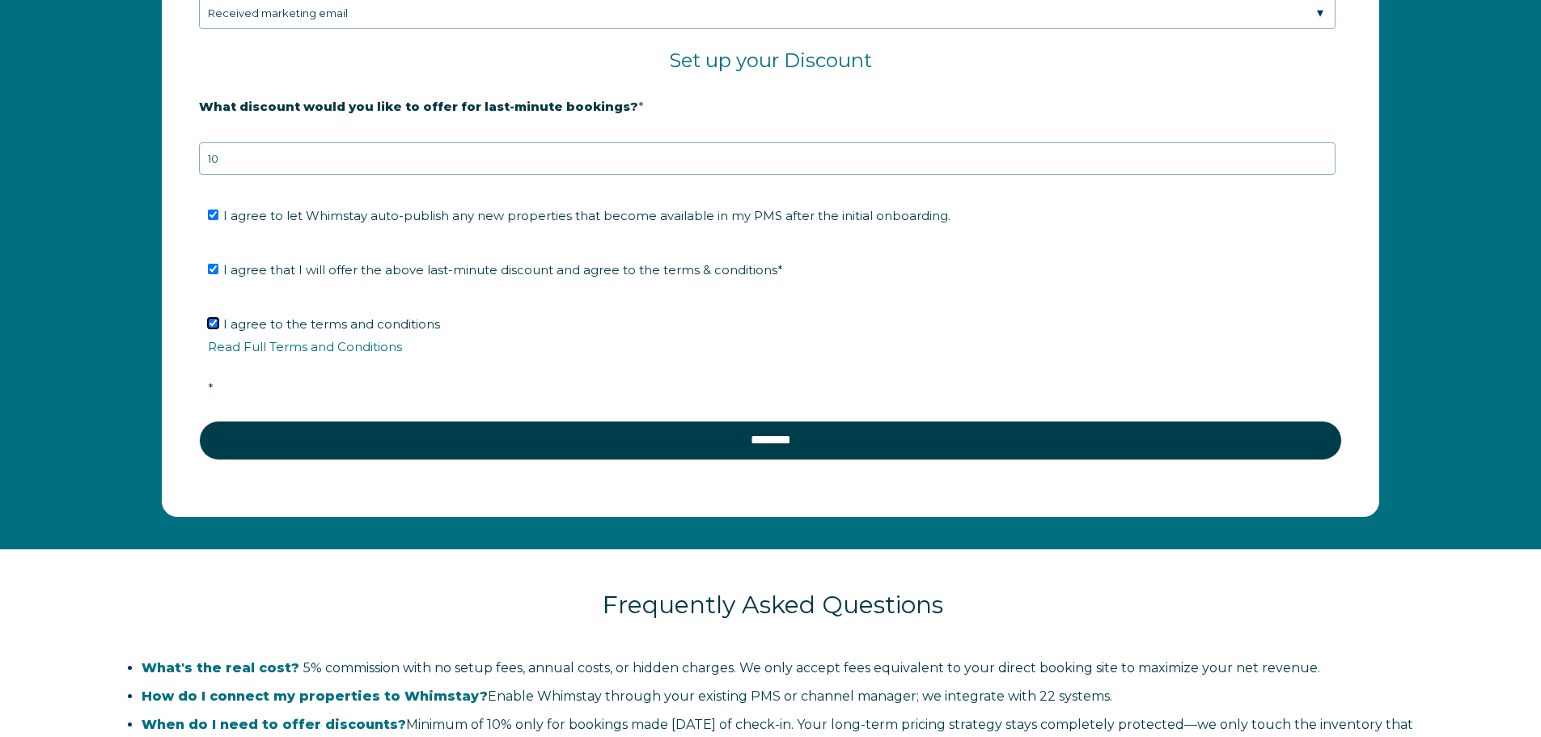
scroll to position [2847, 0]
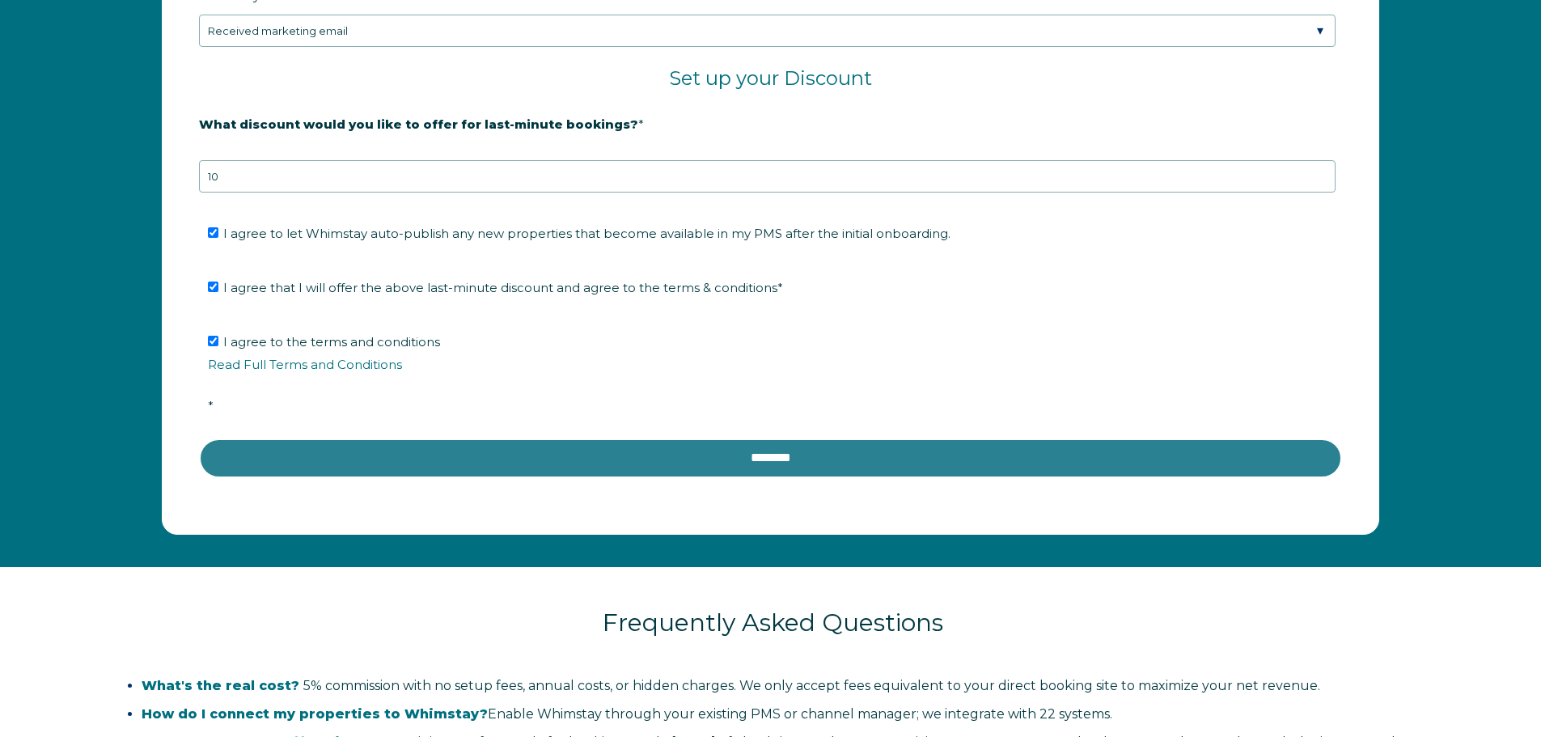
click at [706, 466] on input "********" at bounding box center [770, 457] width 1143 height 39
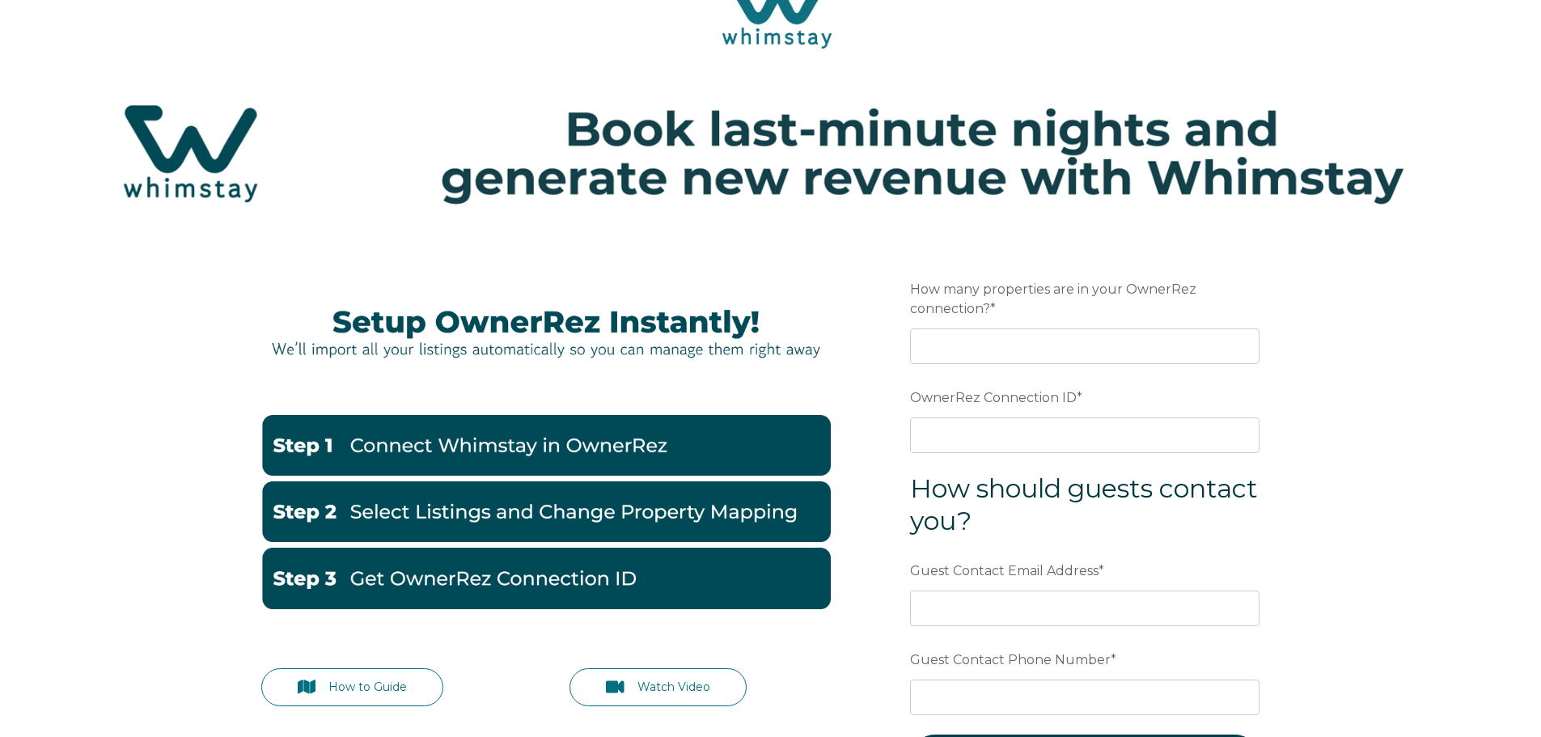
scroll to position [81, 0]
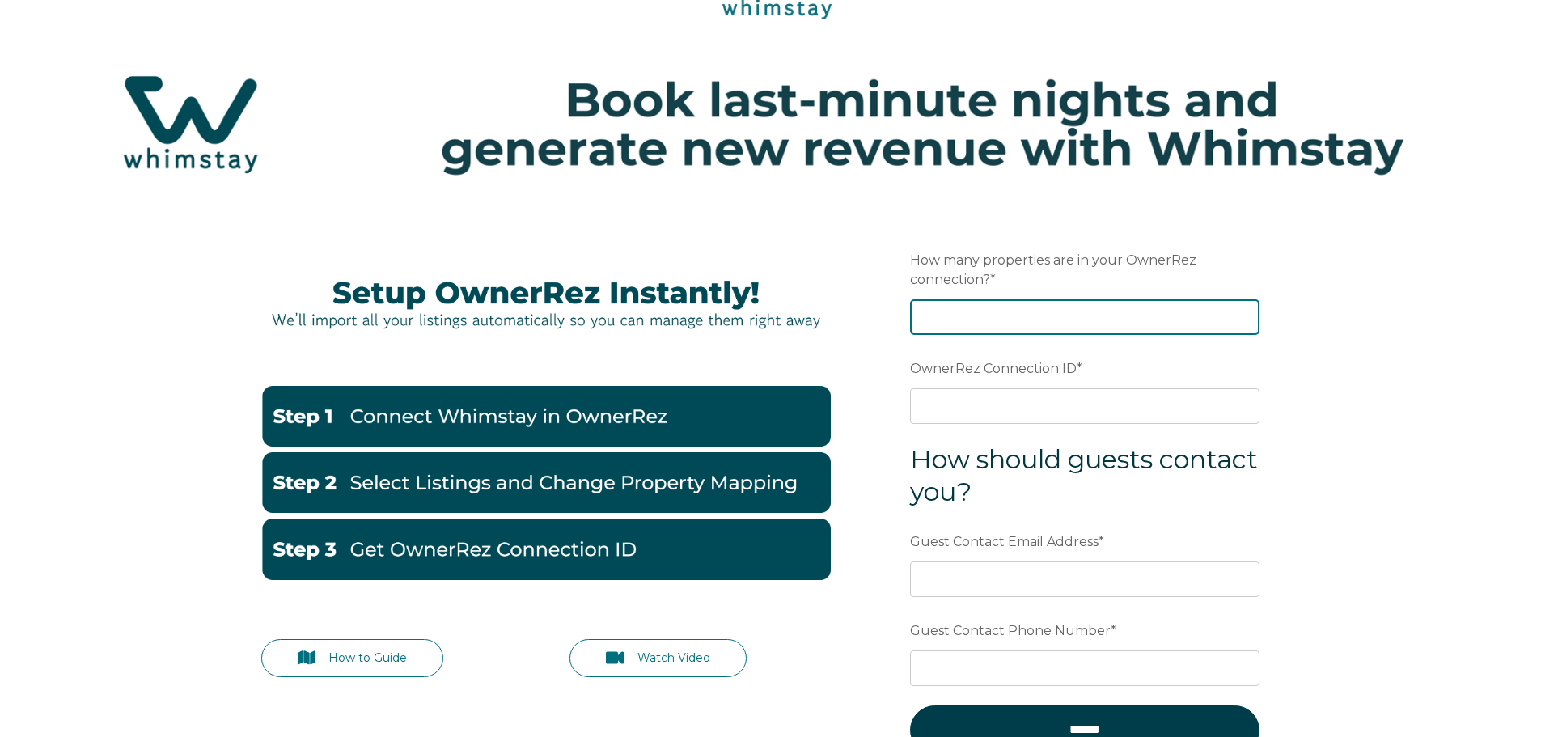
click at [940, 319] on input "How many properties are in your OwnerRez connection? *" at bounding box center [1084, 317] width 349 height 36
type input "8"
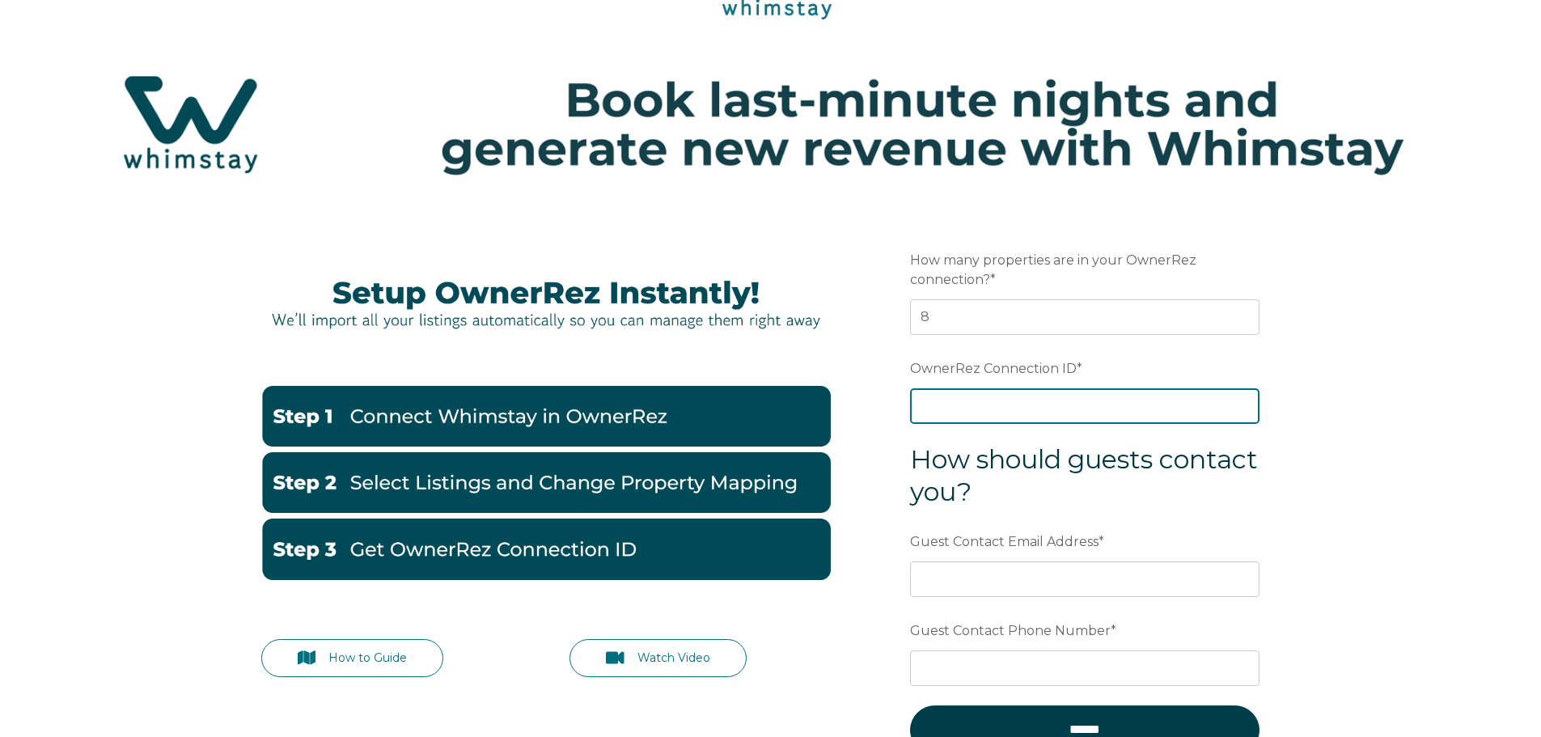
click at [942, 407] on input "OwnerRez Connection ID *" at bounding box center [1084, 406] width 349 height 36
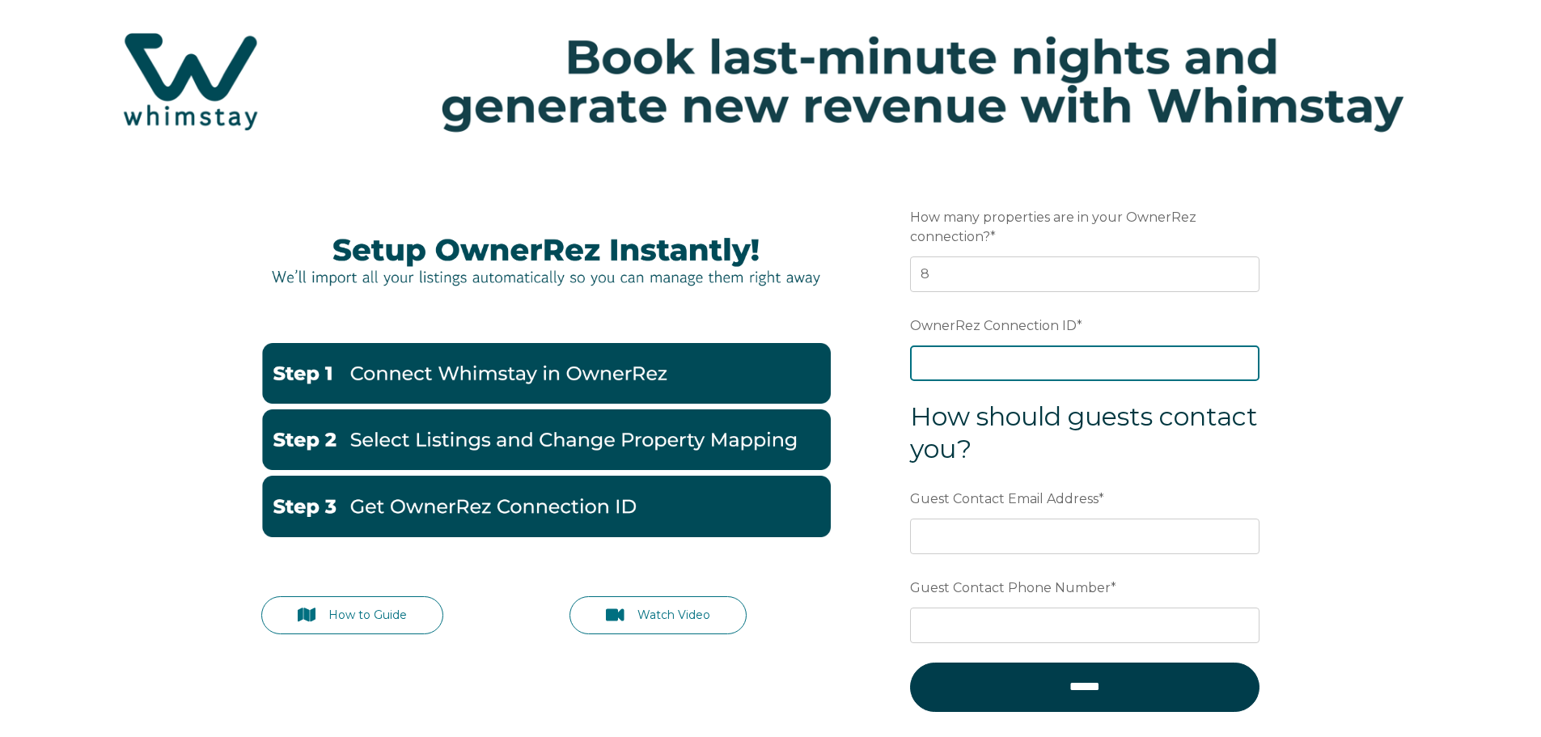
scroll to position [162, 0]
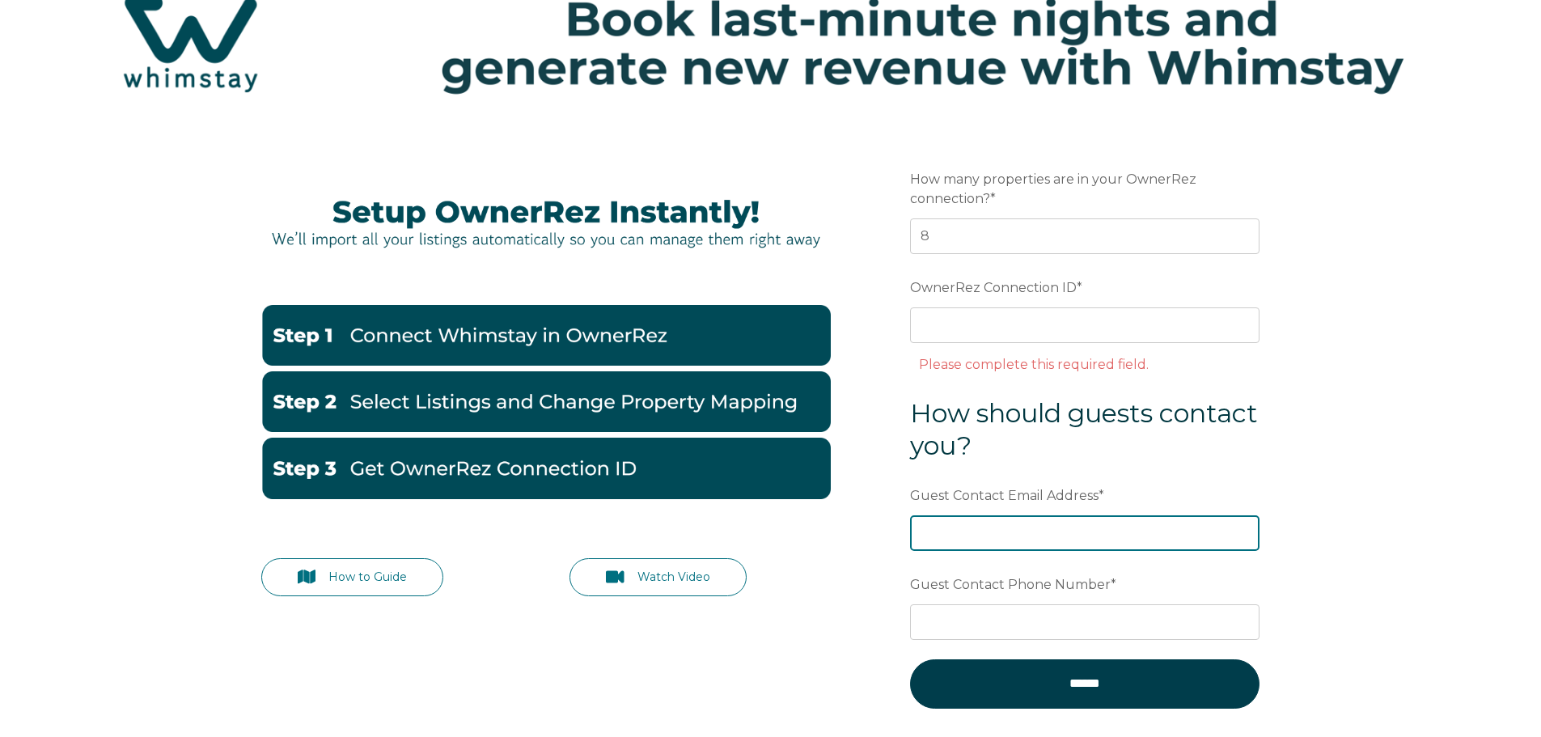
click at [921, 502] on div "Guest Contact Email Address *" at bounding box center [1084, 516] width 349 height 70
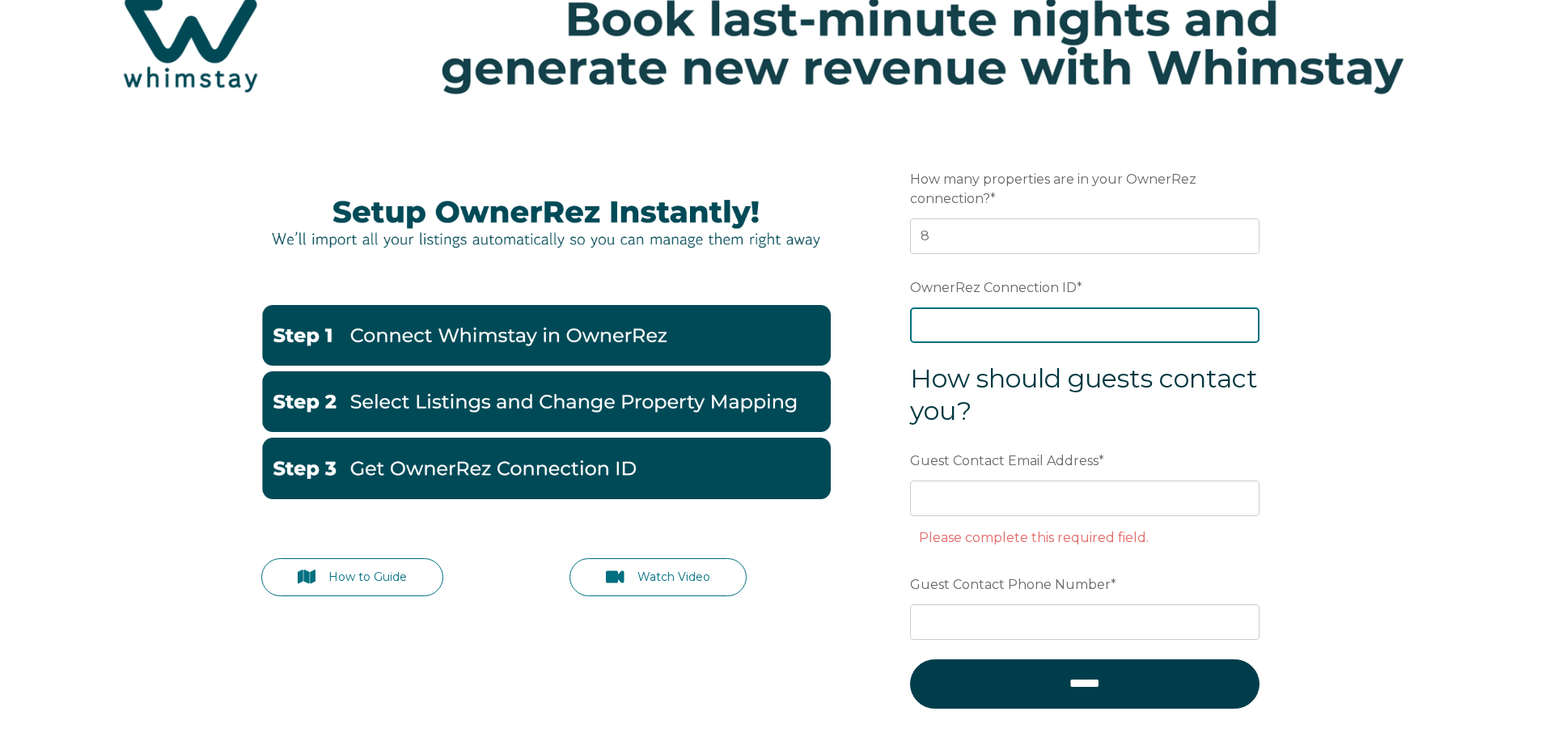
click at [914, 330] on input "OwnerRez Connection ID *" at bounding box center [1084, 325] width 349 height 36
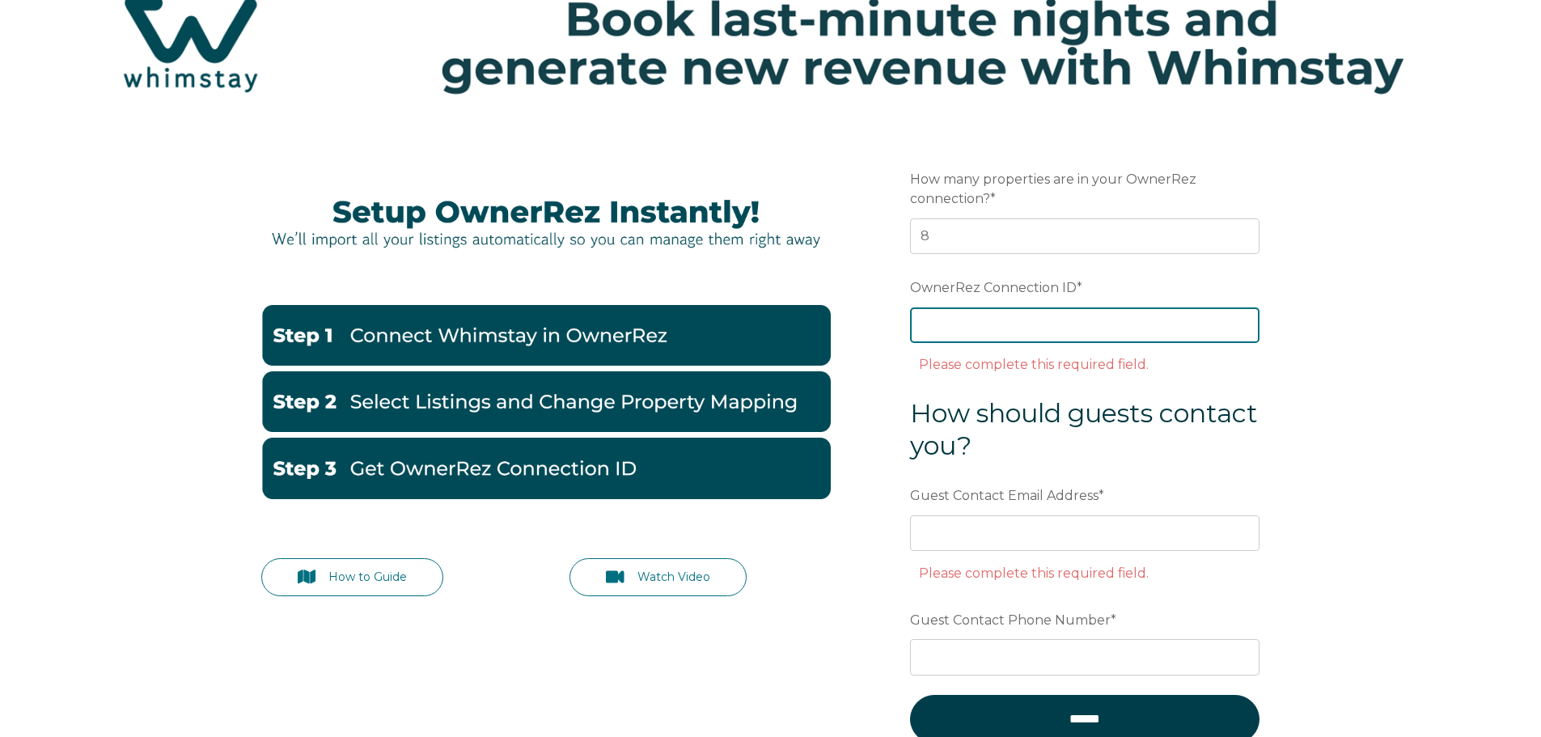
click at [979, 333] on input "OwnerRez Connection ID *" at bounding box center [1084, 325] width 349 height 36
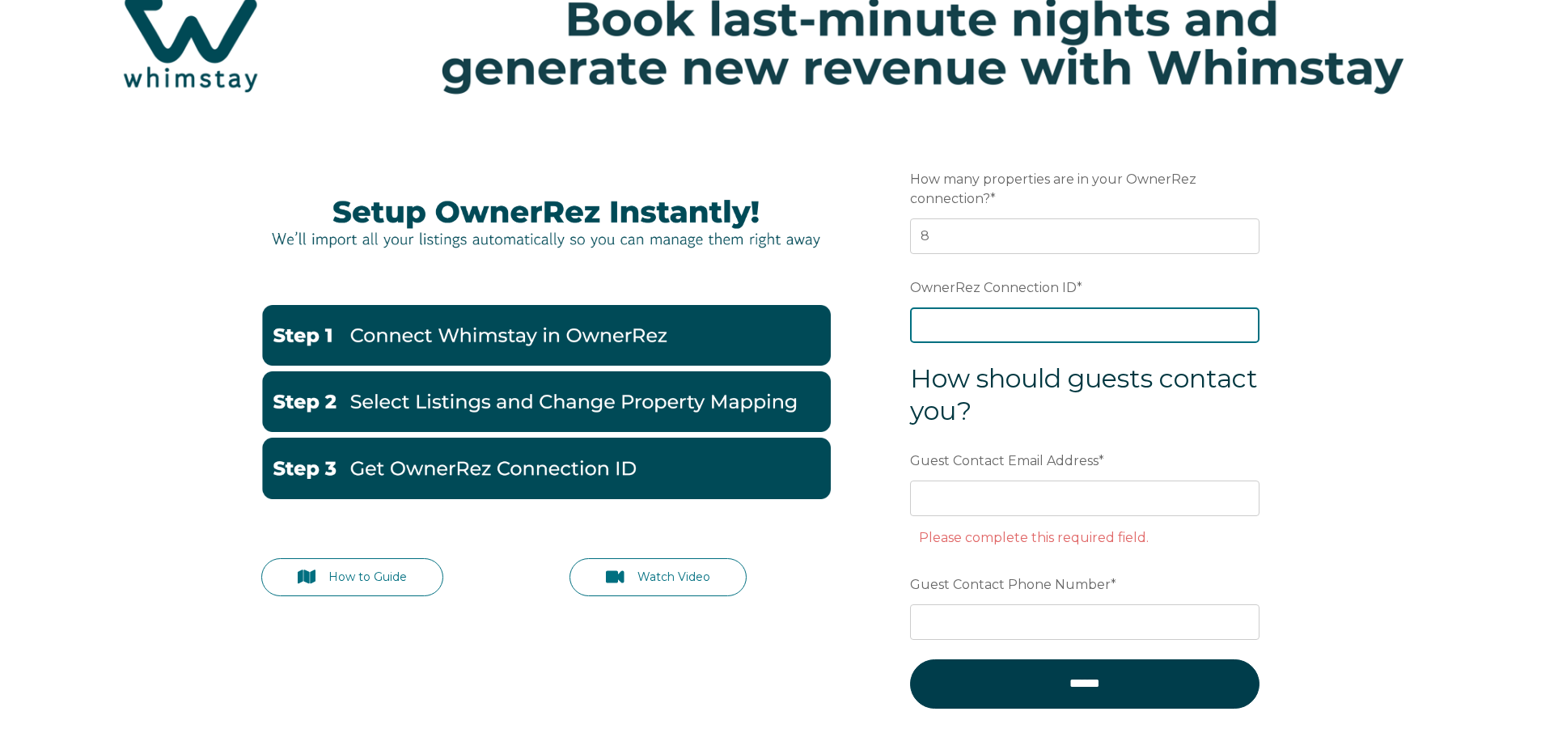
paste input "ora7ccddfbf3x"
type input "ora7ccddfbf3x"
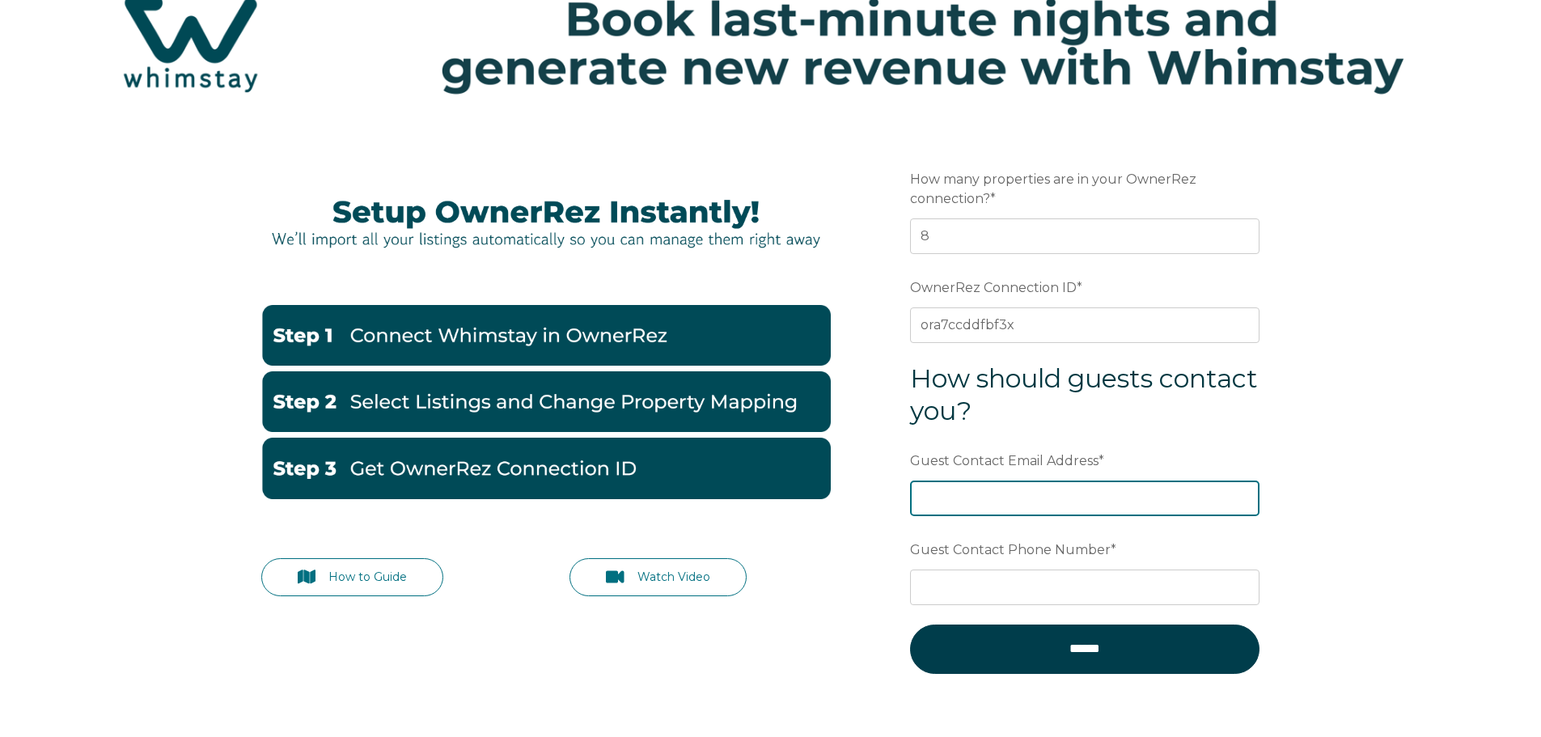
click at [974, 499] on input "Guest Contact Email Address *" at bounding box center [1084, 499] width 349 height 36
type input "hello@timber-investments.com"
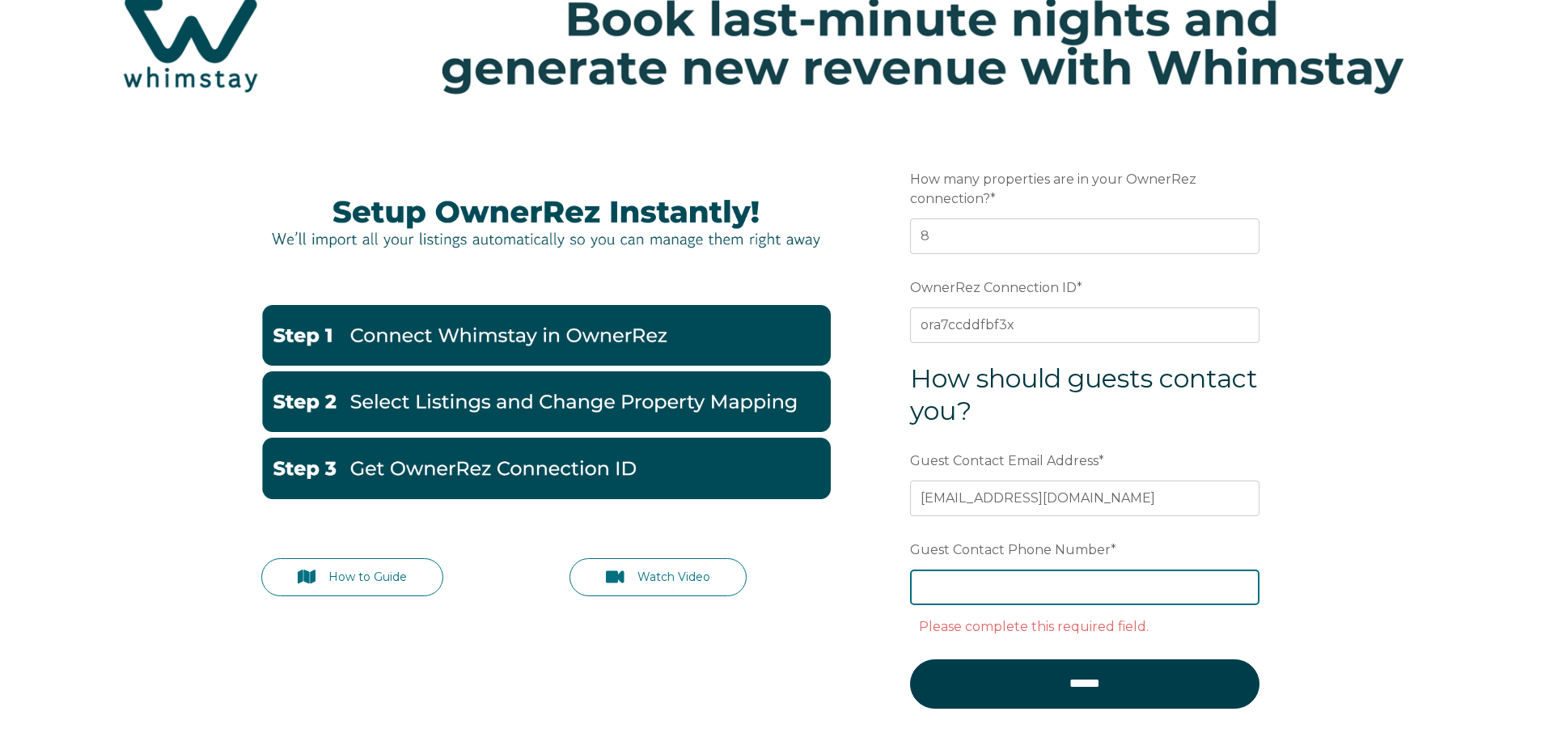
click at [956, 592] on input "Guest Contact Phone Number *" at bounding box center [1084, 588] width 349 height 36
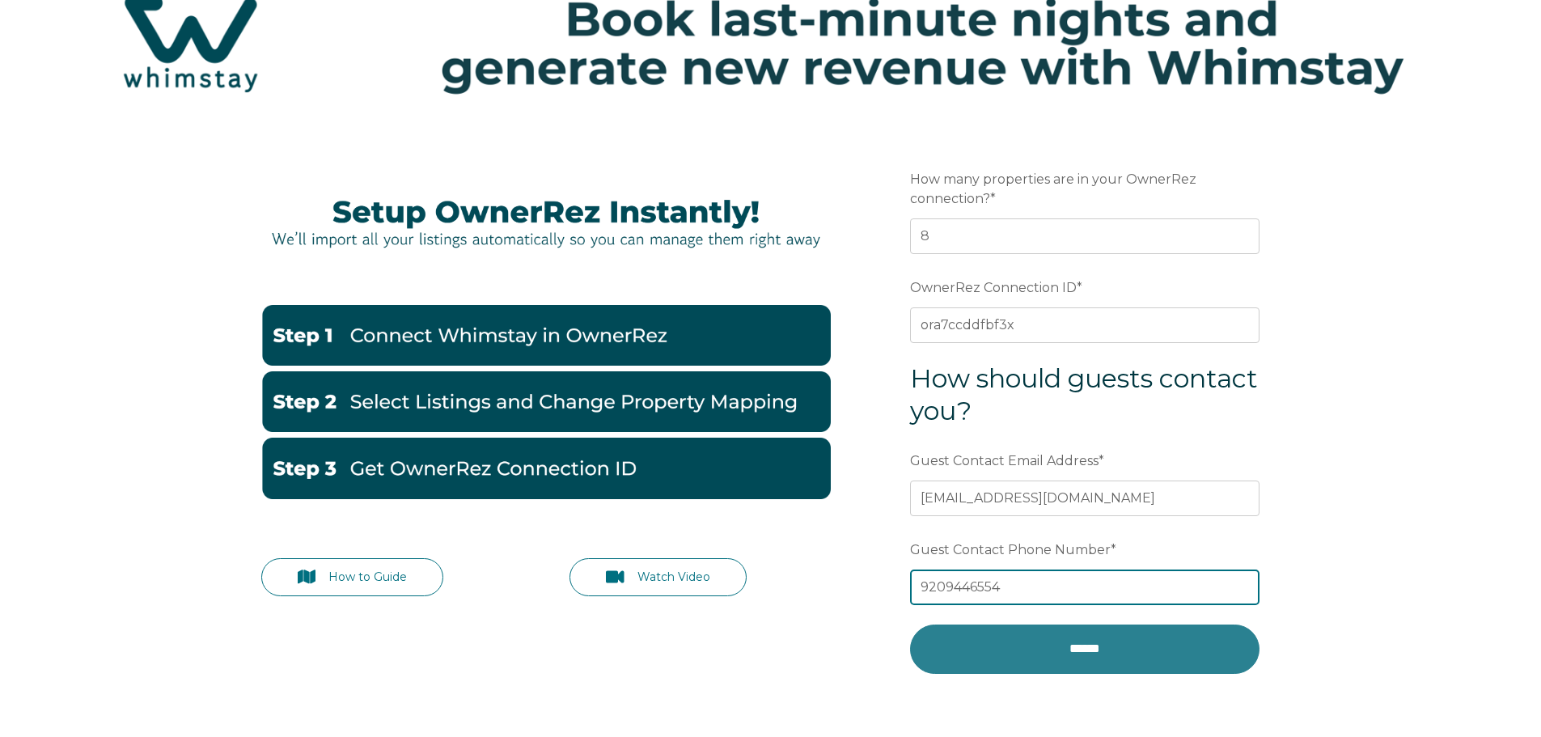
type input "9209446554"
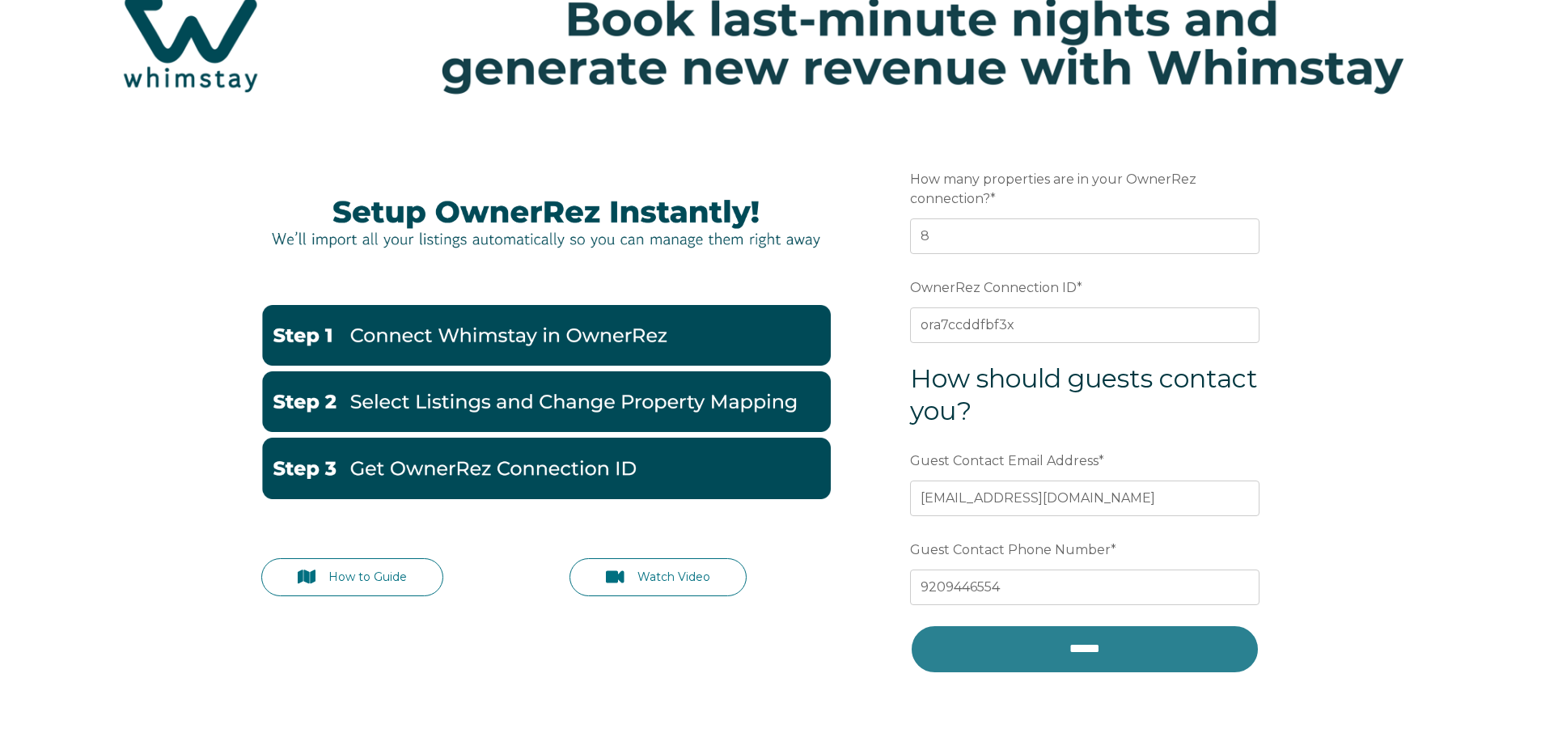
click at [1063, 646] on input "******" at bounding box center [1084, 649] width 349 height 49
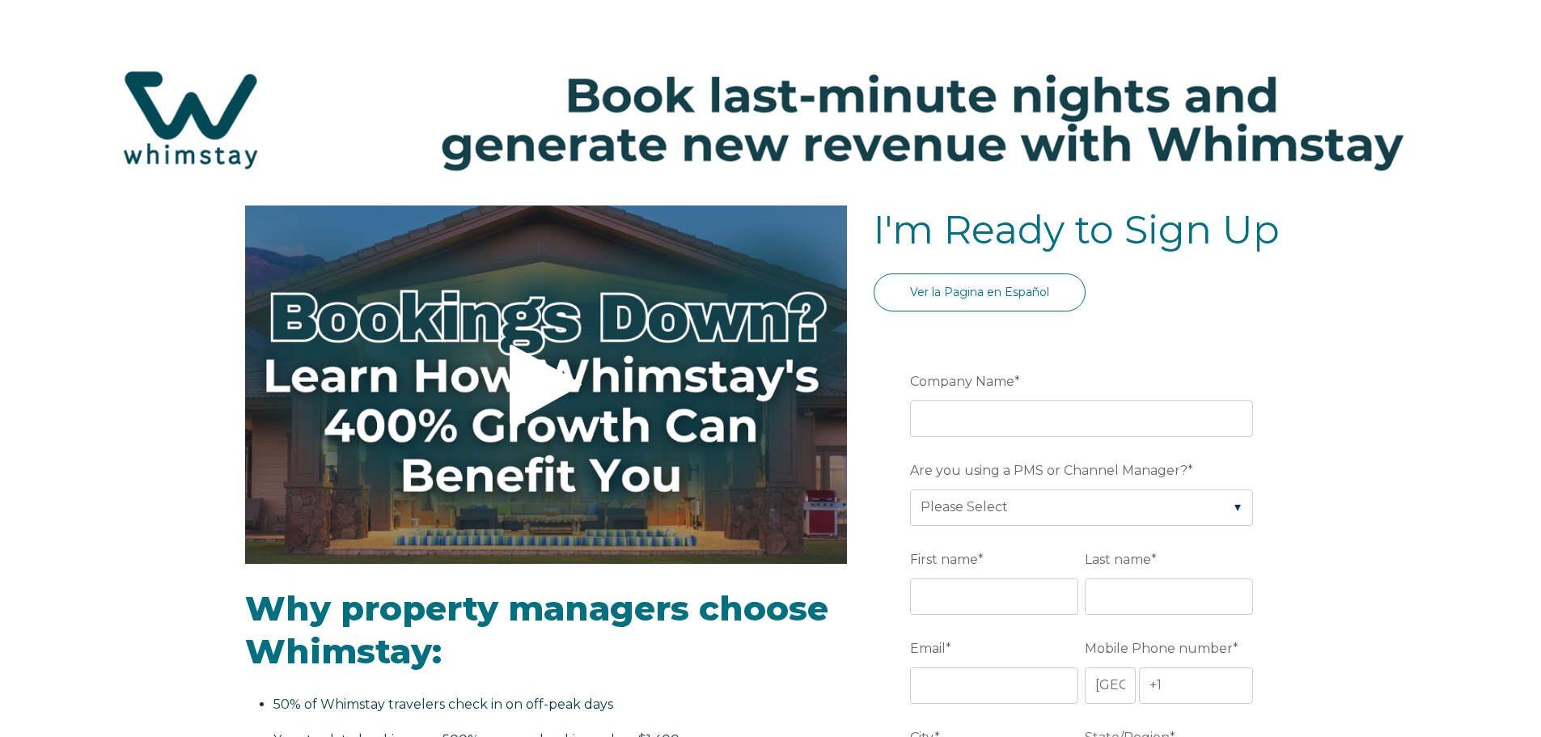
select select "US"
select select "Standard"
